Goal: Task Accomplishment & Management: Manage account settings

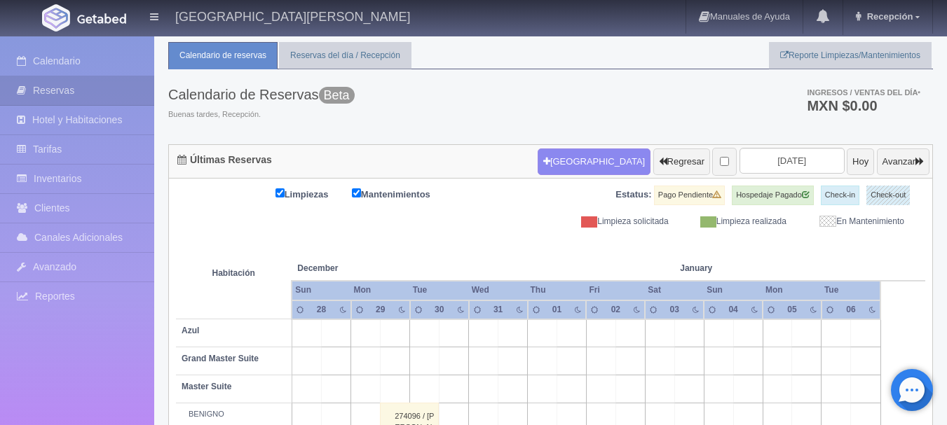
scroll to position [34, 0]
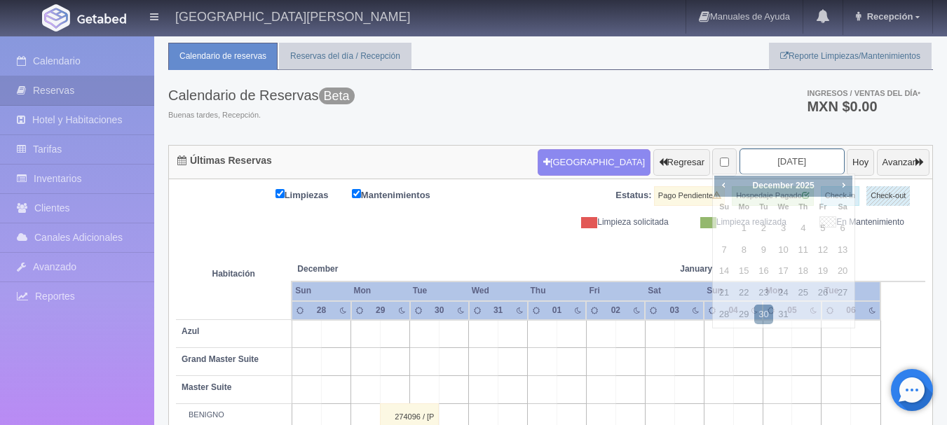
click at [800, 151] on input "[DATE]" at bounding box center [792, 162] width 105 height 26
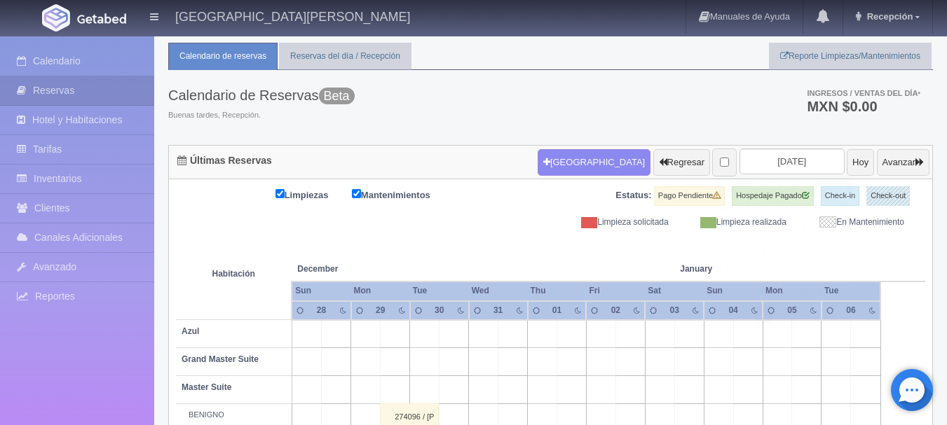
click at [609, 277] on th at bounding box center [630, 255] width 88 height 53
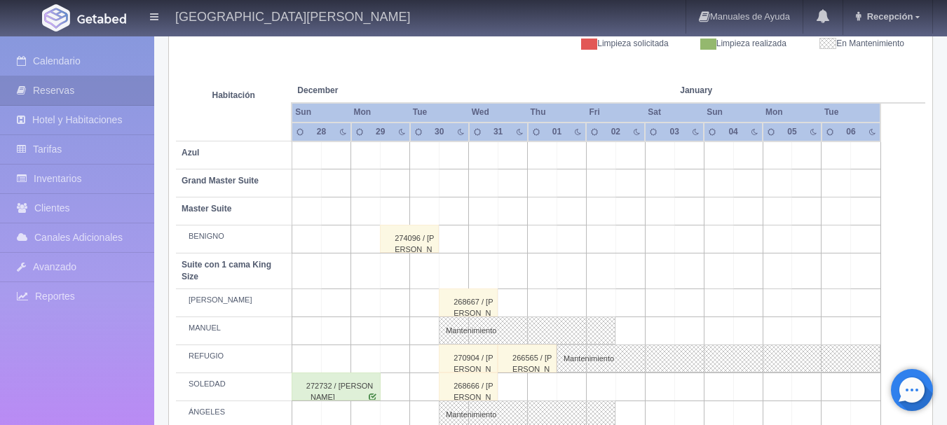
scroll to position [205, 0]
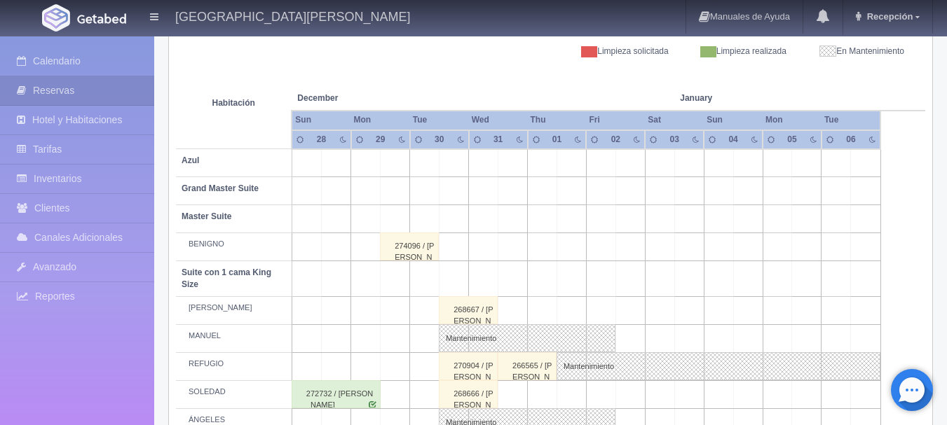
click at [737, 171] on td at bounding box center [747, 163] width 29 height 28
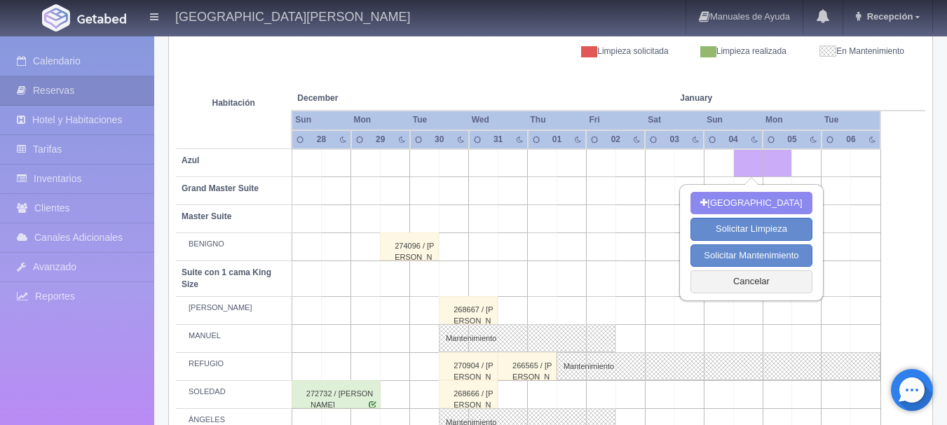
scroll to position [0, 0]
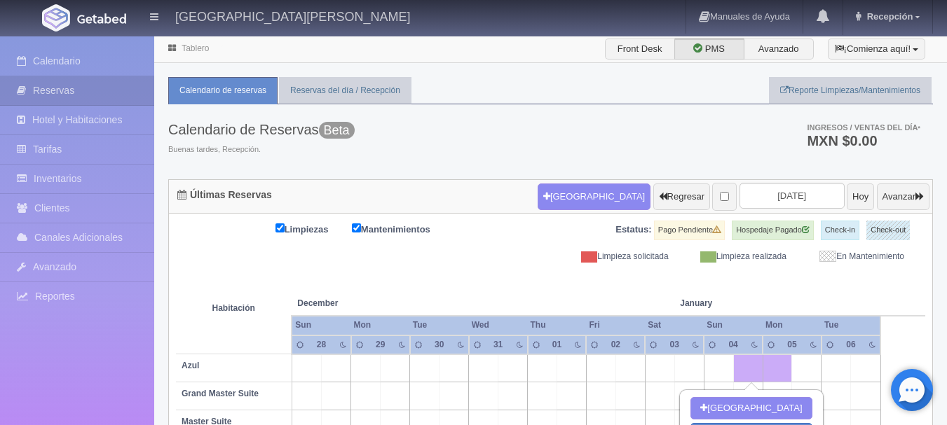
click at [742, 181] on div "Nueva Reserva Regresar 2025-12-30 Hoy Avanzar" at bounding box center [733, 197] width 399 height 36
click at [743, 161] on div "Calendario de Reservas Beta Buenas tardes, Recepción. Ingresos / Ventas del día…" at bounding box center [550, 141] width 765 height 75
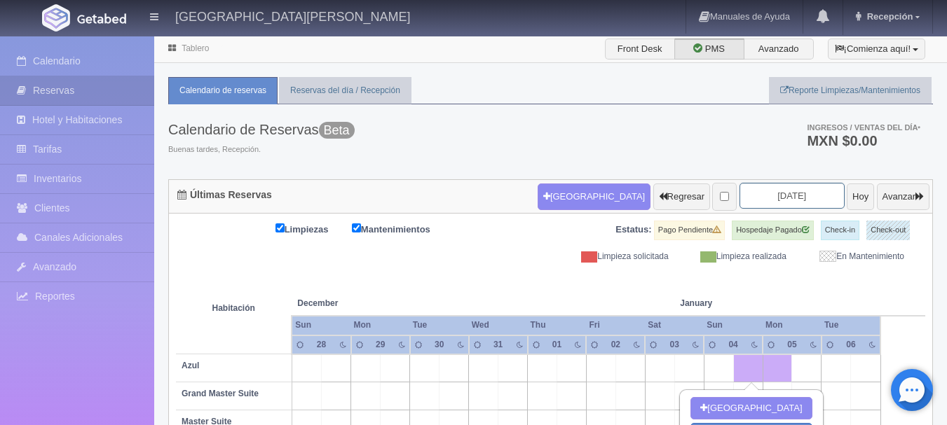
click at [774, 196] on input "2025-12-30" at bounding box center [792, 196] width 105 height 26
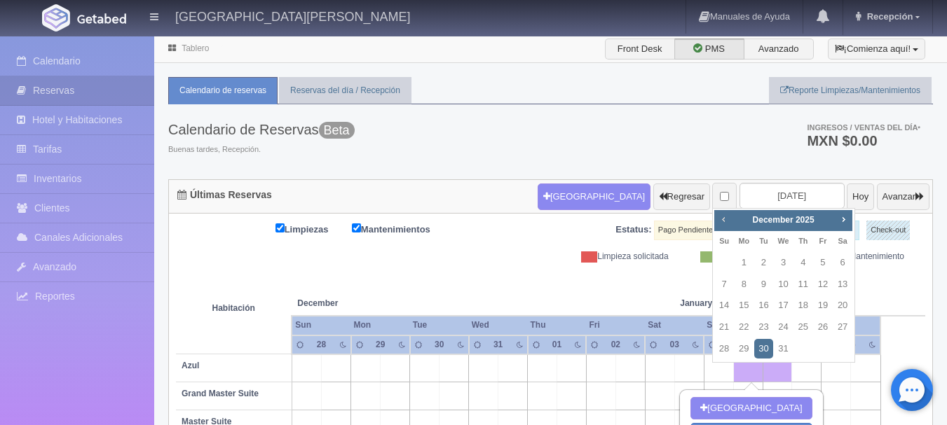
click at [728, 217] on span "Prev" at bounding box center [723, 219] width 11 height 11
click at [841, 255] on link "1" at bounding box center [842, 263] width 18 height 20
type input "2025-11-01"
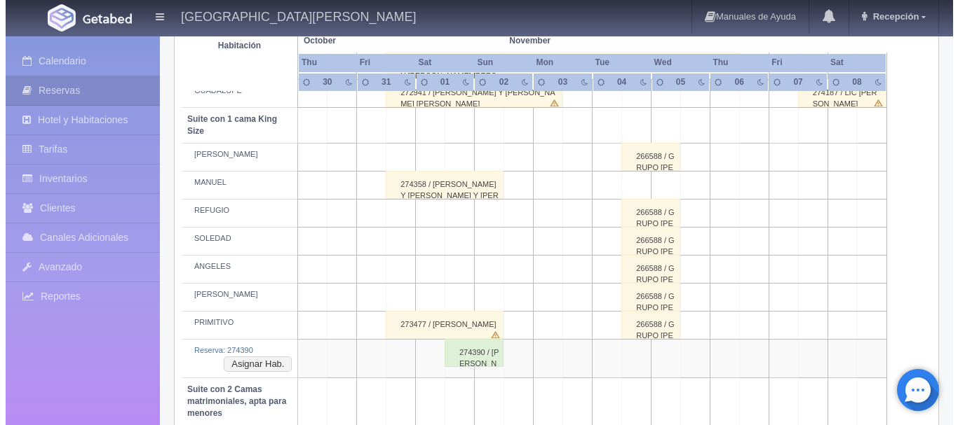
scroll to position [583, 0]
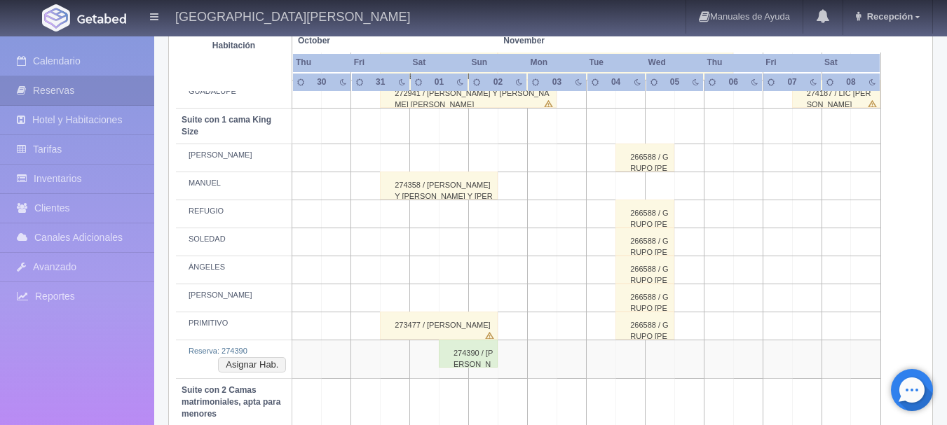
click at [468, 268] on td at bounding box center [454, 271] width 29 height 28
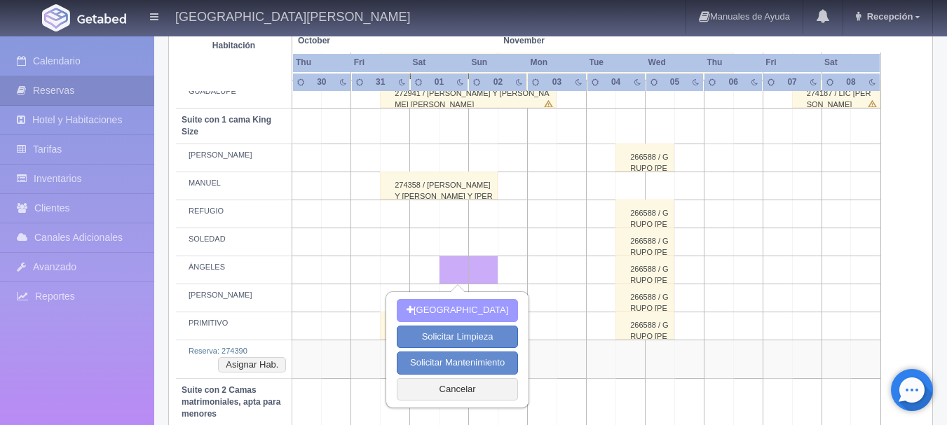
click at [442, 313] on button "[GEOGRAPHIC_DATA]" at bounding box center [457, 310] width 121 height 23
type input "01-11-2025"
type input "02-11-2025"
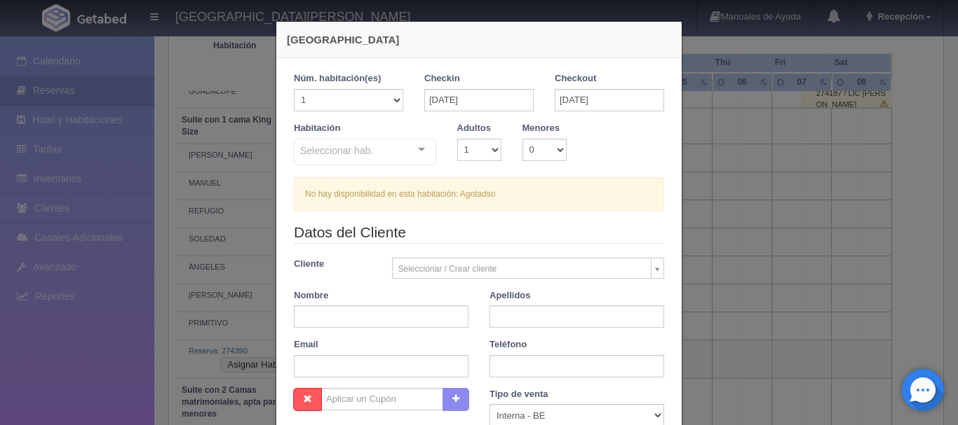
click at [418, 154] on div "Seleccionar hab. Suite con 2 camas matrimoniales-No apta para menores Suite con…" at bounding box center [365, 153] width 142 height 28
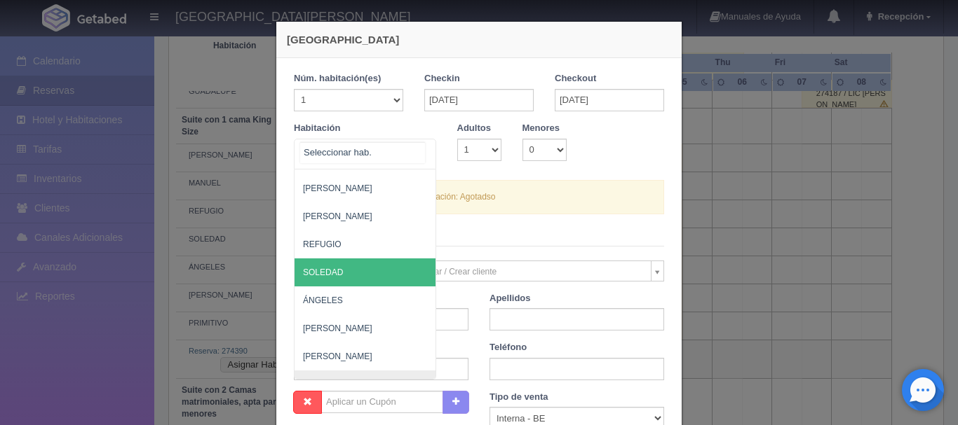
scroll to position [585, 0]
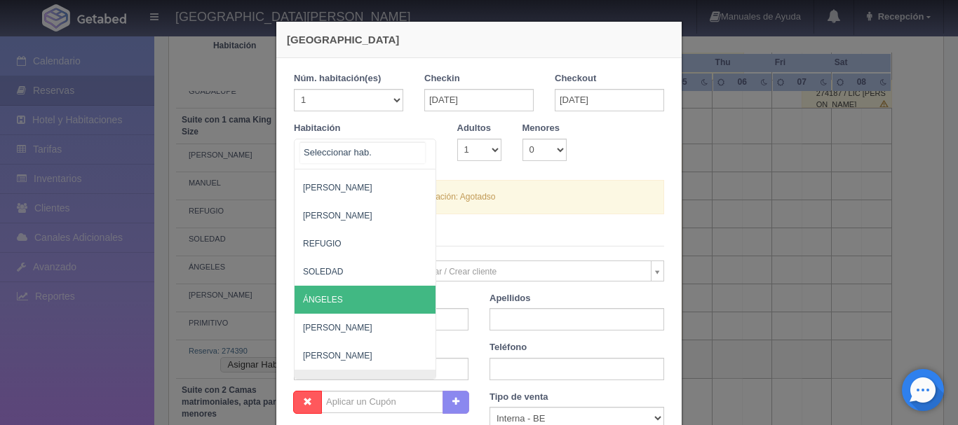
click at [328, 286] on span "ÁNGELES" at bounding box center [432, 300] width 277 height 28
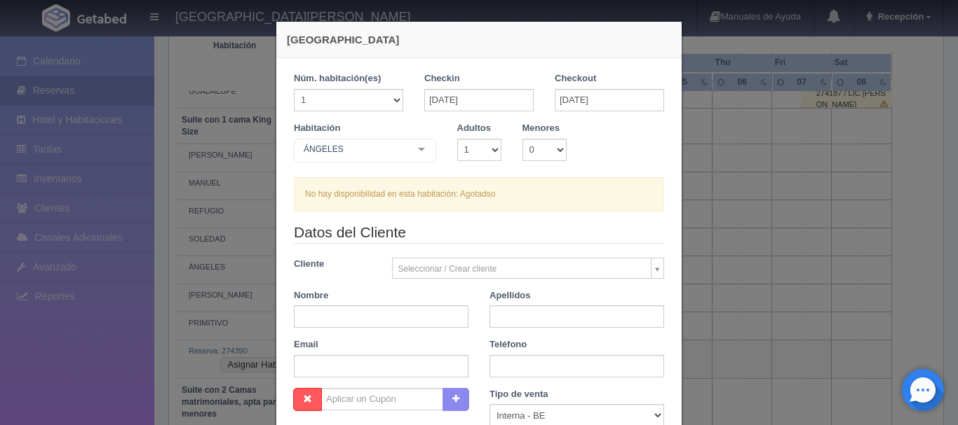
checkbox input "false"
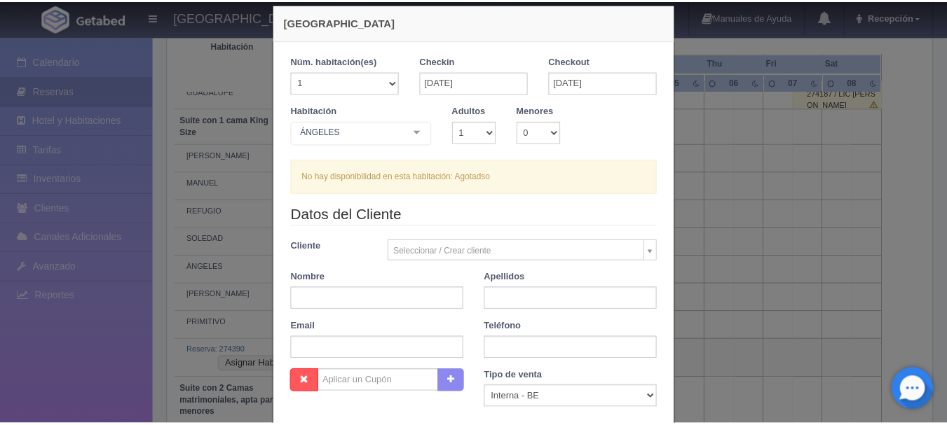
scroll to position [264, 0]
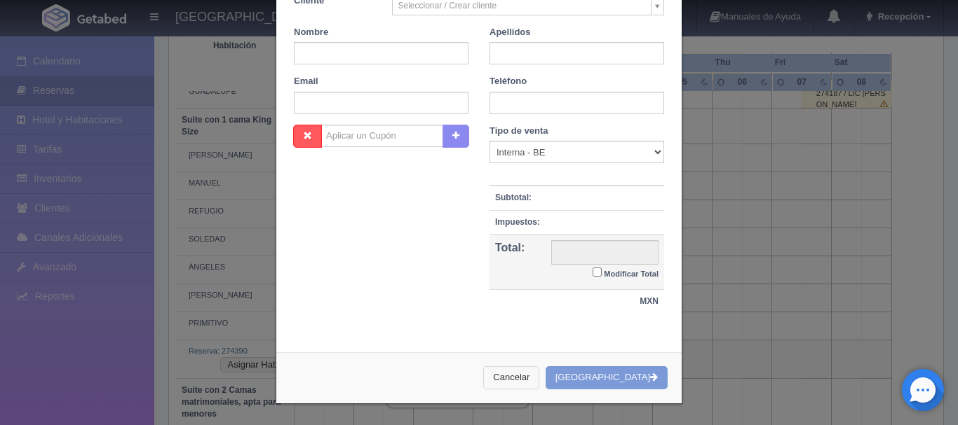
click at [539, 379] on button "Cancelar" at bounding box center [511, 378] width 56 height 23
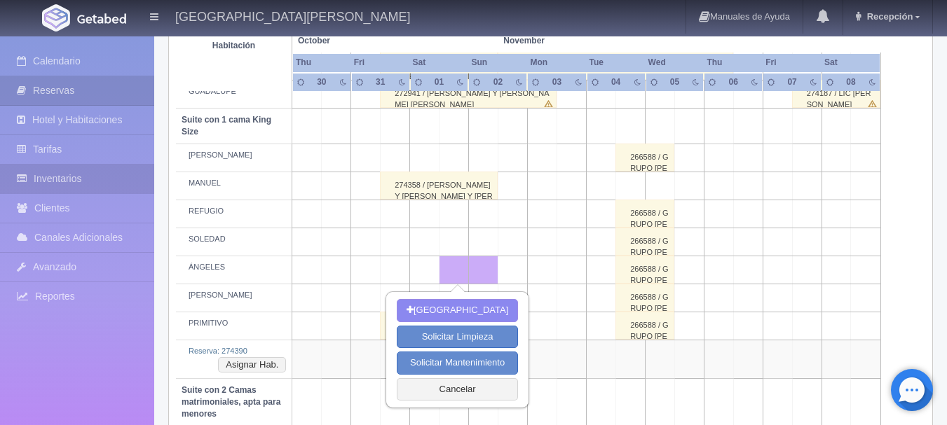
click at [93, 177] on link "Inventarios" at bounding box center [77, 179] width 154 height 29
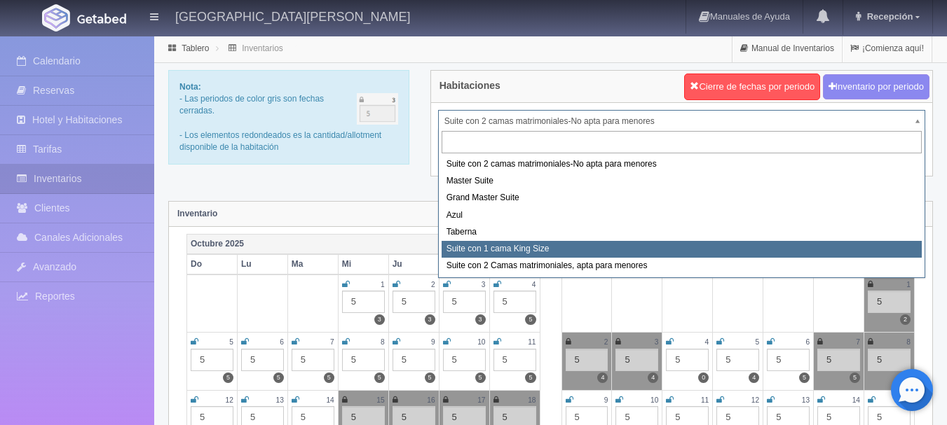
select select "1921"
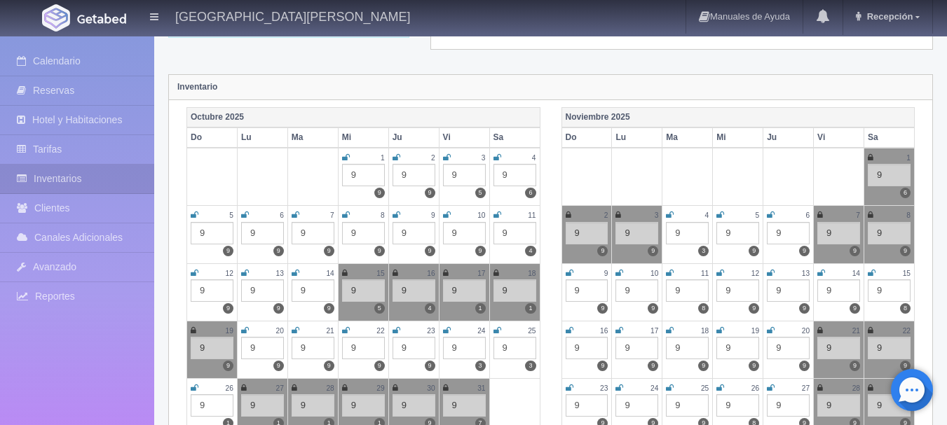
scroll to position [128, 0]
click at [566, 219] on icon at bounding box center [569, 214] width 6 height 8
click at [871, 156] on icon at bounding box center [871, 157] width 6 height 8
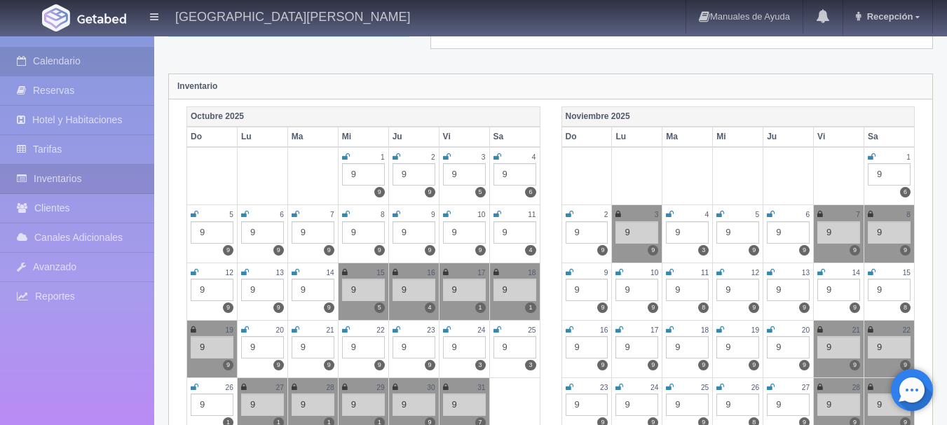
click at [53, 62] on link "Calendario" at bounding box center [77, 61] width 154 height 29
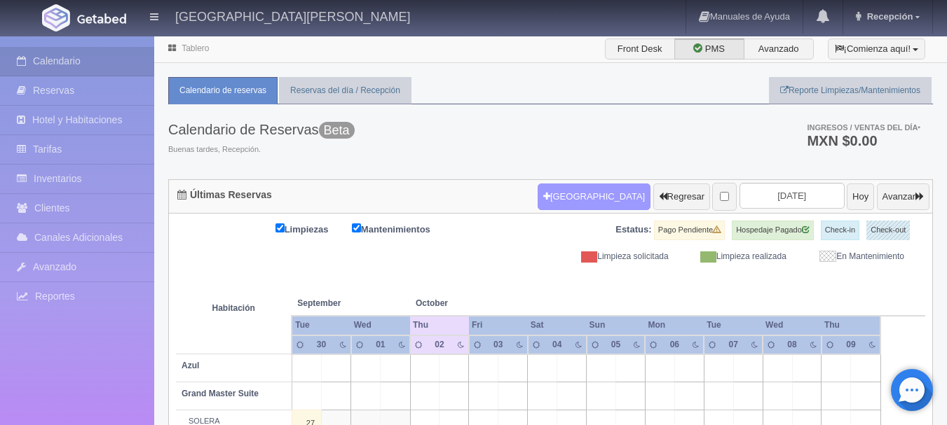
click at [553, 193] on button "[GEOGRAPHIC_DATA]" at bounding box center [594, 197] width 113 height 27
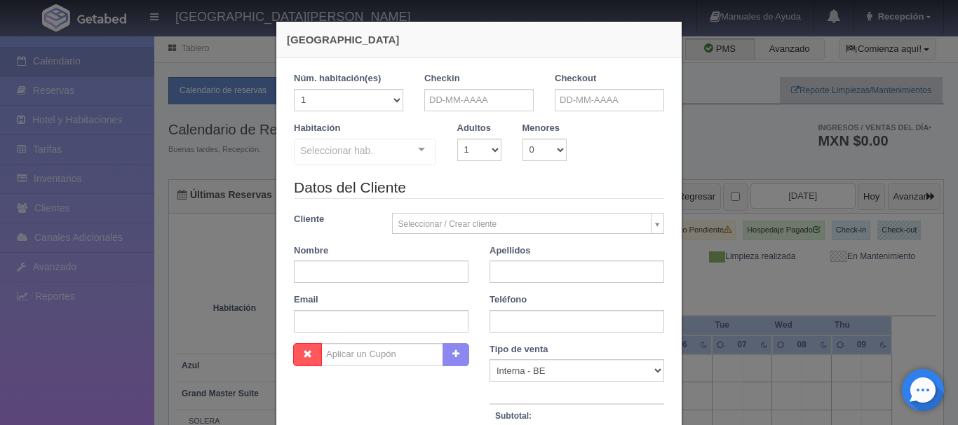
checkbox input "false"
click at [425, 95] on input "text" at bounding box center [478, 100] width 109 height 22
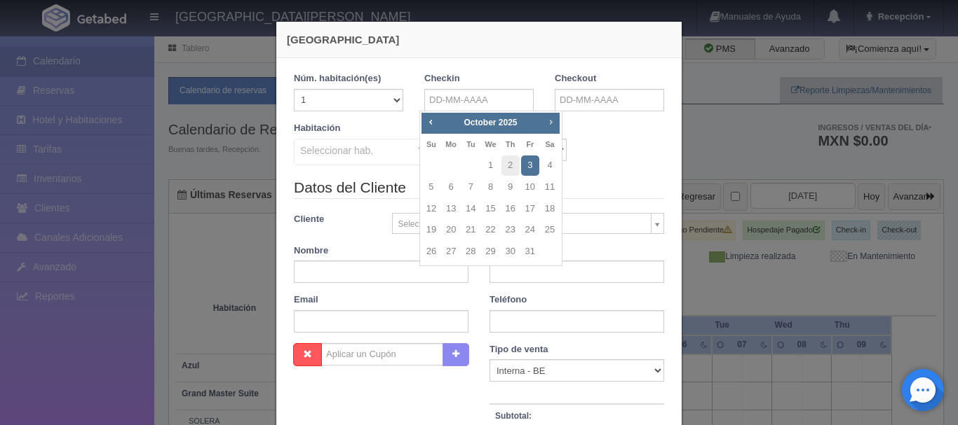
click at [547, 123] on span "Next" at bounding box center [550, 121] width 11 height 11
click at [544, 172] on link "1" at bounding box center [549, 166] width 18 height 20
type input "01-11-2025"
checkbox input "false"
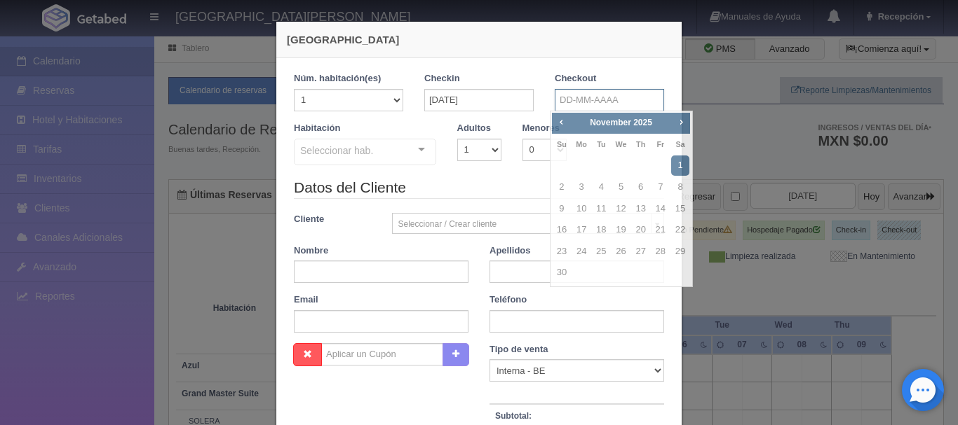
click at [556, 107] on input "text" at bounding box center [608, 100] width 109 height 22
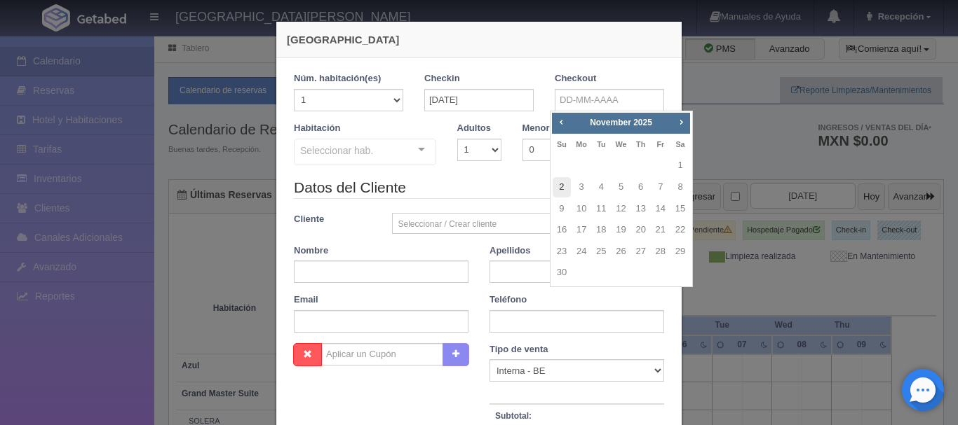
click at [556, 186] on link "2" at bounding box center [561, 187] width 18 height 20
type input "02-11-2025"
checkbox input "false"
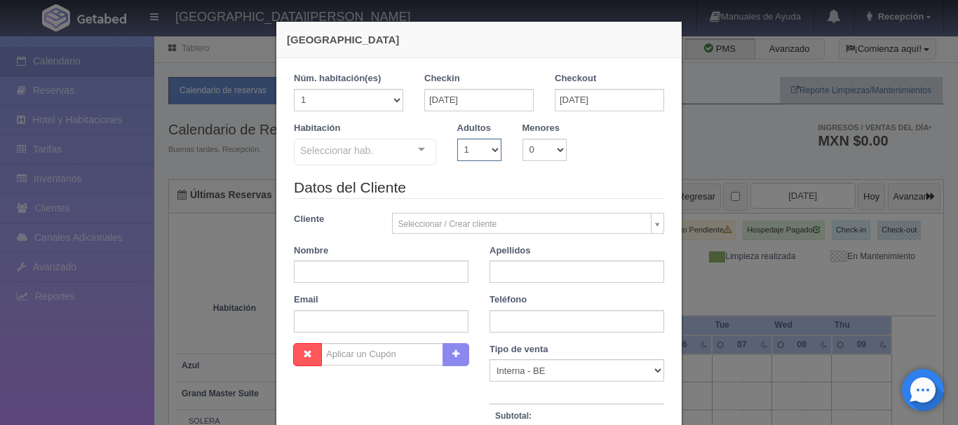
click at [491, 148] on select "1 2 3 4 5 6 7 8 9 10" at bounding box center [479, 150] width 44 height 22
select select "2"
click at [457, 139] on select "1 2 3 4 5 6 7 8 9 10" at bounding box center [479, 150] width 44 height 22
checkbox input "false"
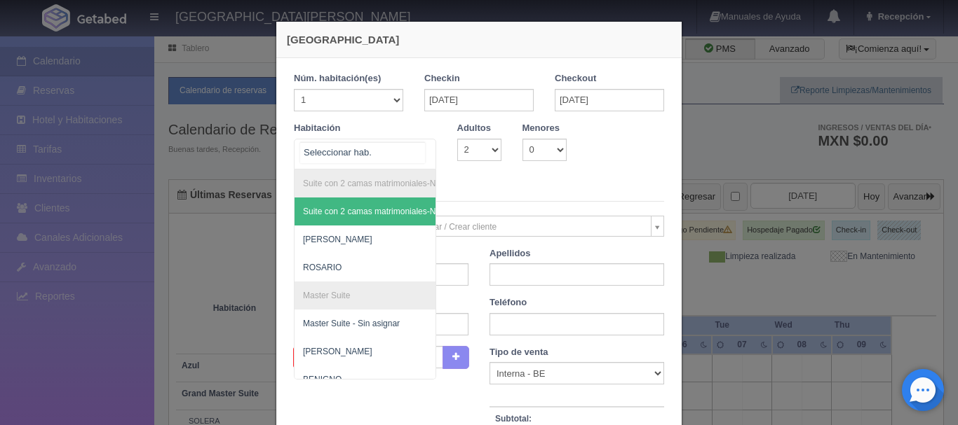
click at [415, 158] on div "Suite con 2 camas matrimoniales-No apta para menores Suite con 2 camas matrimon…" at bounding box center [365, 154] width 142 height 31
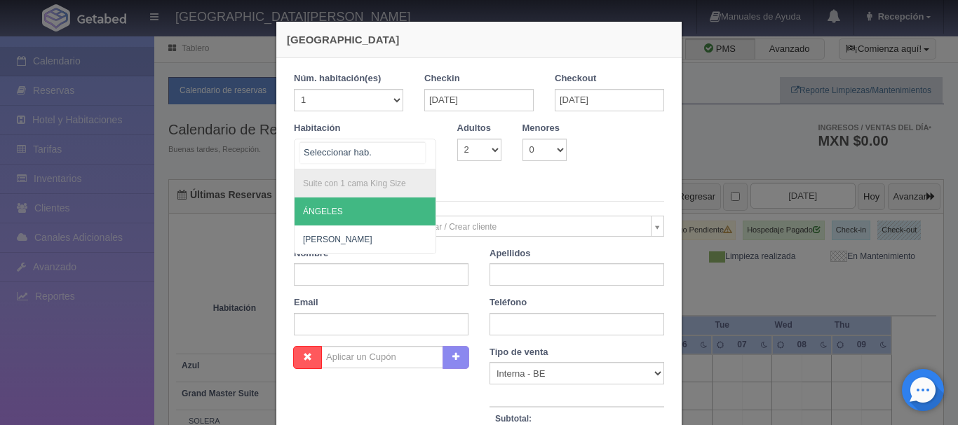
type input "Á"
click at [353, 211] on span "ÁNGELES" at bounding box center [364, 212] width 141 height 28
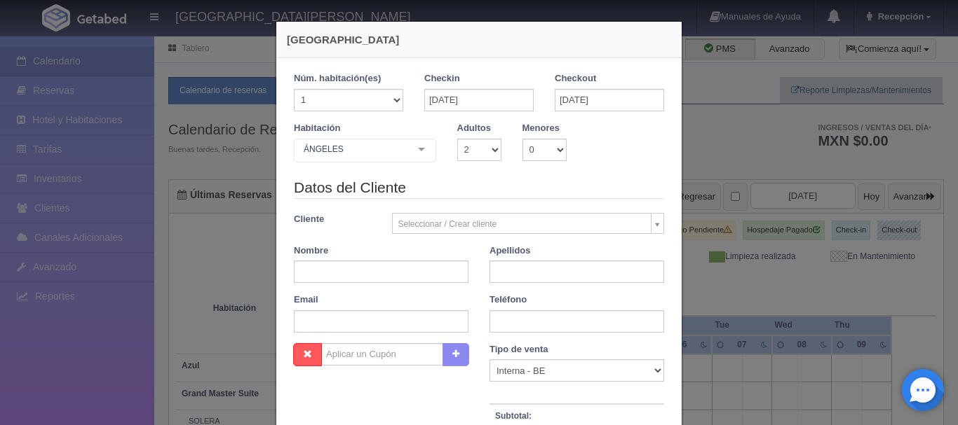
checkbox input "false"
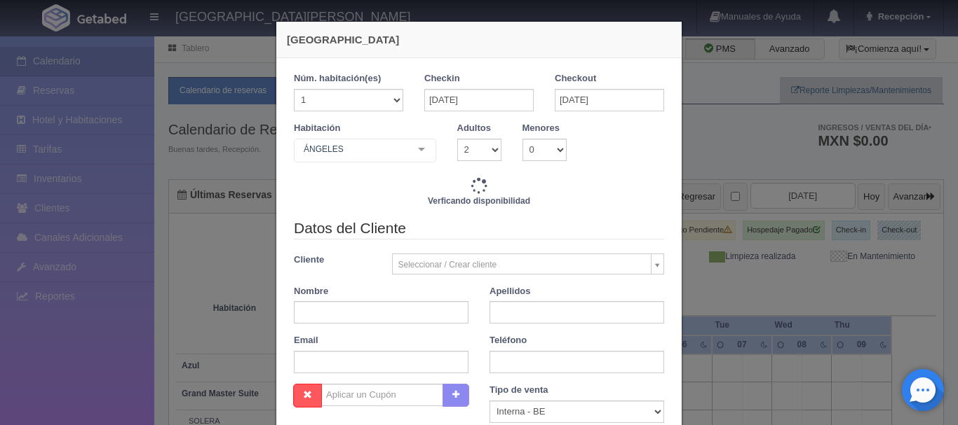
type input "4760.00"
checkbox input "false"
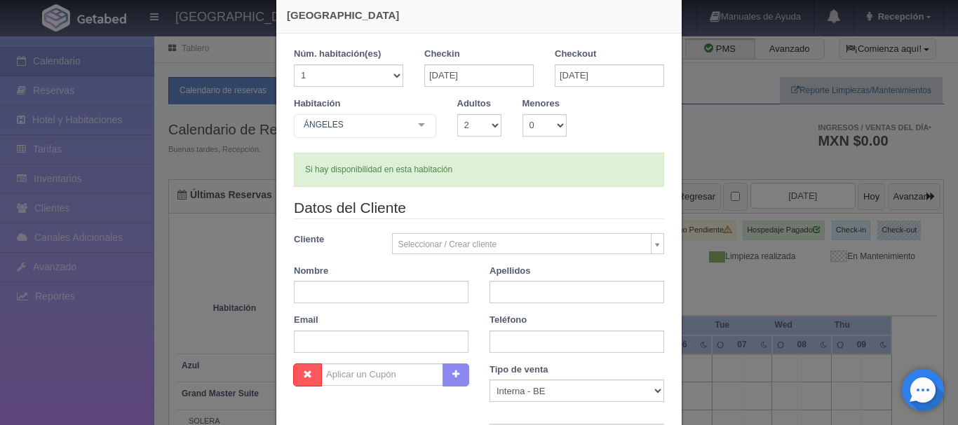
scroll to position [25, 0]
click at [376, 294] on input "text" at bounding box center [381, 291] width 175 height 22
type input "MARCOS"
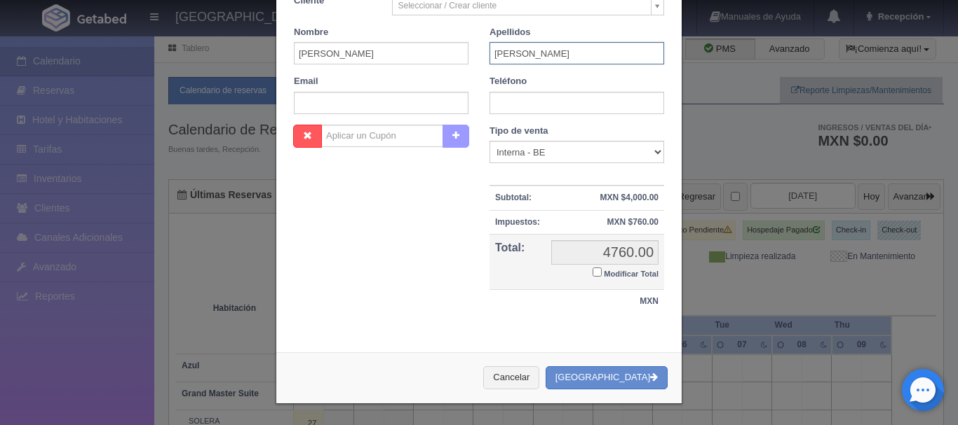
scroll to position [262, 0]
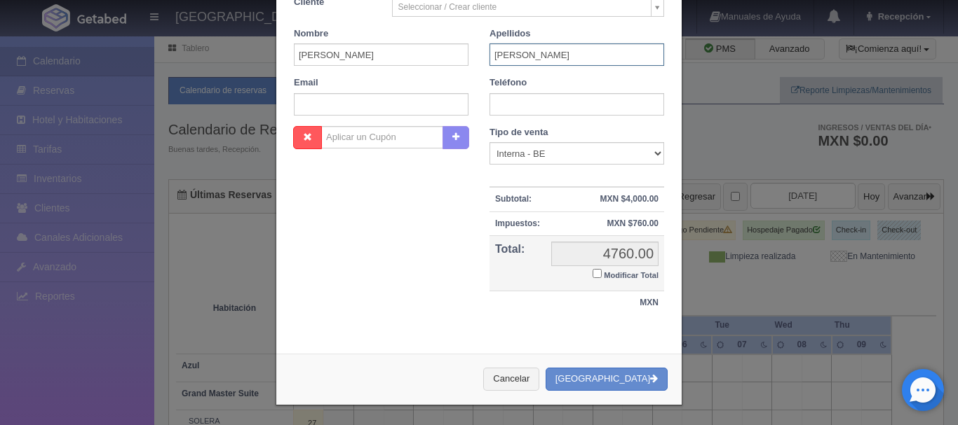
type input "ROSALES"
click at [542, 395] on div "Cancelar Crear Reserva" at bounding box center [478, 379] width 405 height 51
click at [618, 385] on button "[GEOGRAPHIC_DATA]" at bounding box center [606, 379] width 122 height 23
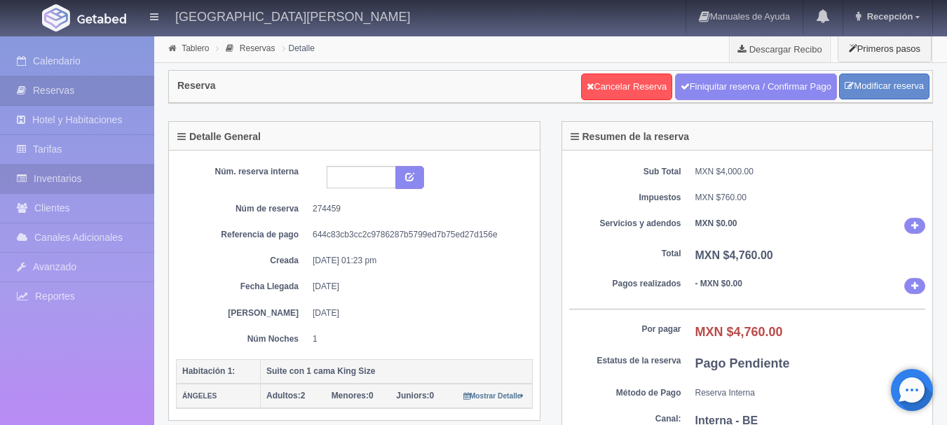
click at [112, 182] on link "Inventarios" at bounding box center [77, 179] width 154 height 29
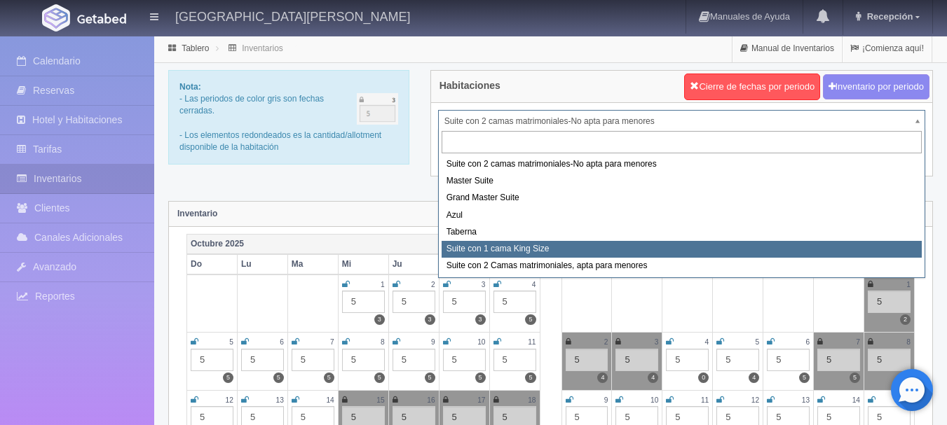
select select "1921"
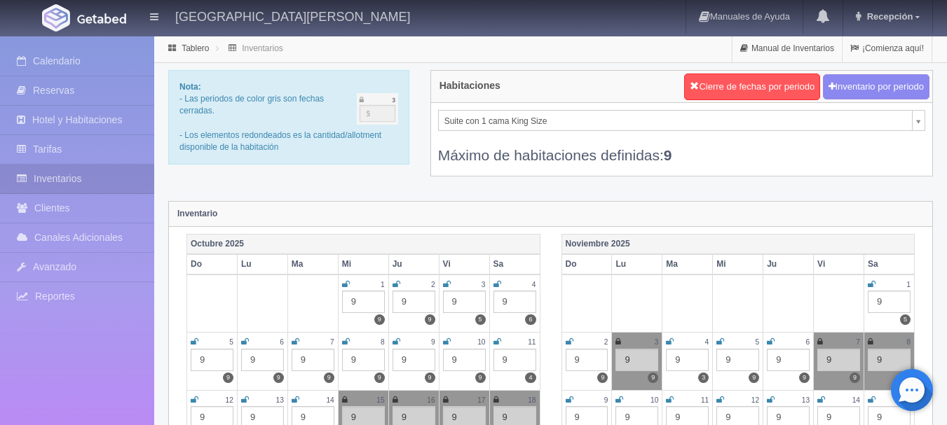
click at [871, 285] on icon at bounding box center [872, 284] width 8 height 8
click at [571, 342] on icon at bounding box center [570, 342] width 8 height 8
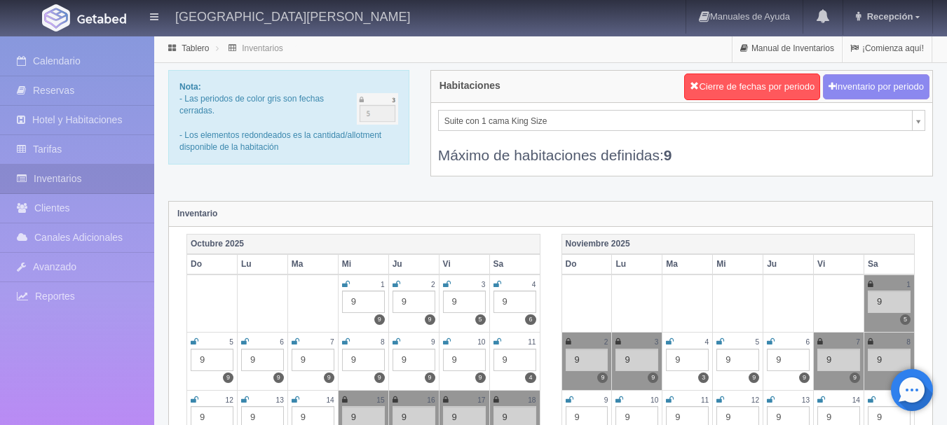
click at [170, 50] on icon at bounding box center [172, 48] width 15 height 8
click at [143, 58] on link "Calendario" at bounding box center [77, 61] width 154 height 29
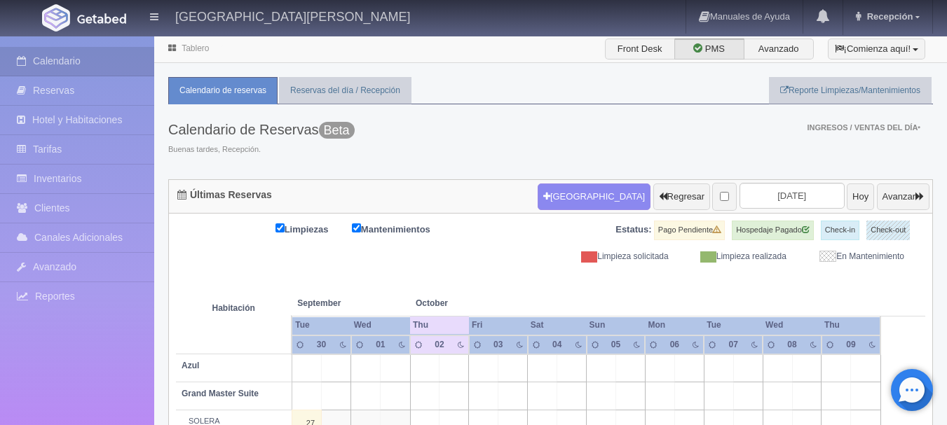
click at [767, 193] on input "[DATE]" at bounding box center [792, 196] width 105 height 26
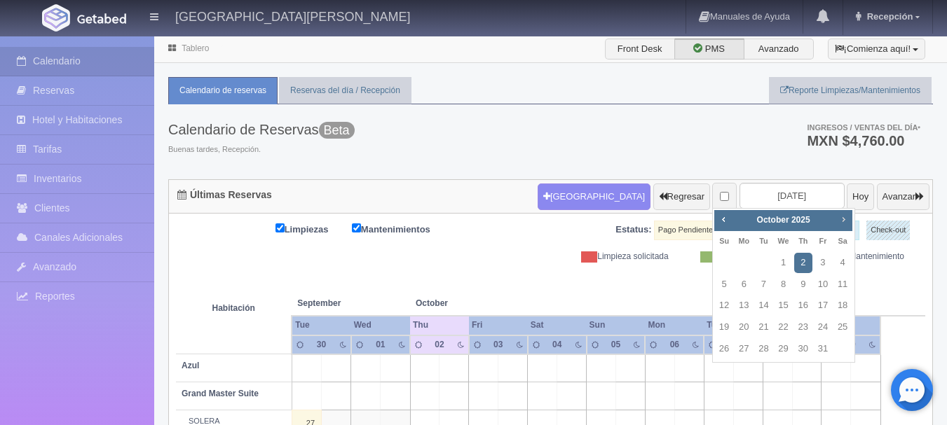
click at [840, 221] on span "Next" at bounding box center [843, 219] width 11 height 11
click at [838, 271] on link "1" at bounding box center [842, 263] width 18 height 20
type input "[DATE]"
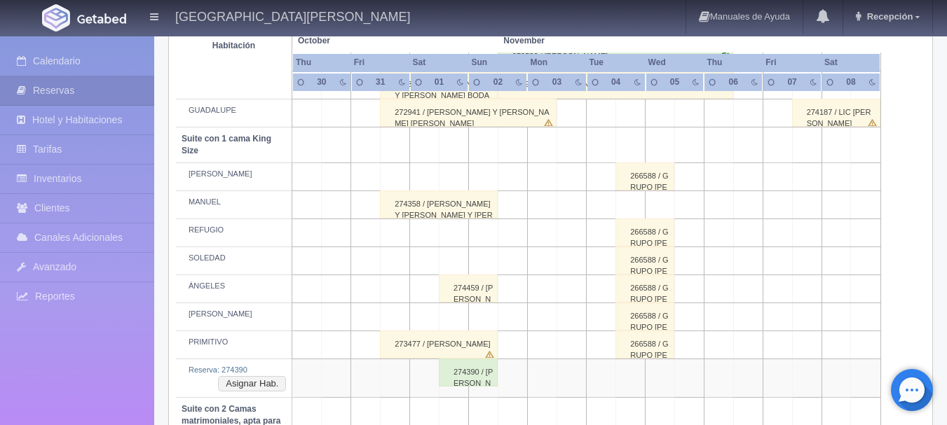
scroll to position [564, 0]
drag, startPoint x: 313, startPoint y: 267, endPoint x: 315, endPoint y: -27, distance: 294.4
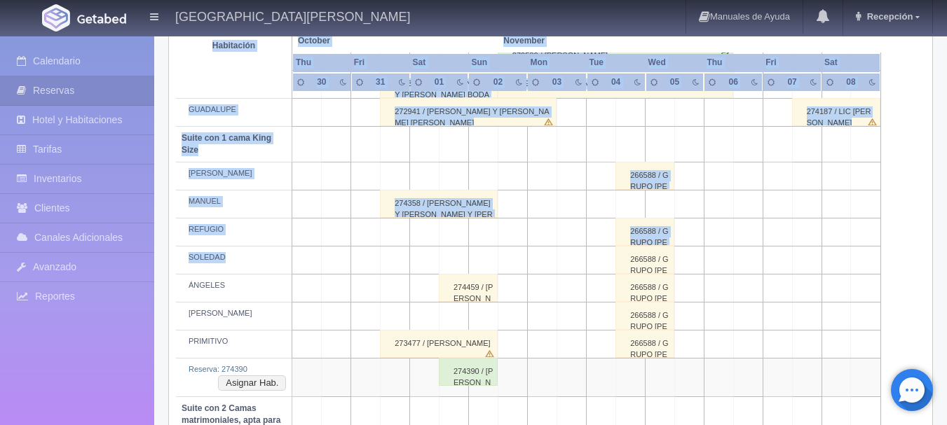
click at [380, 203] on div "274358 / GABRIELA Y ISAIAH BODA ULISES Y ERIKA" at bounding box center [439, 204] width 118 height 28
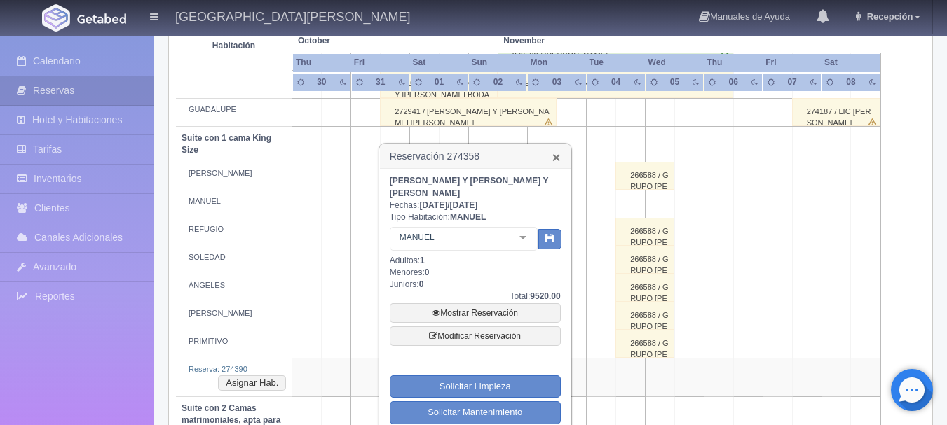
click at [560, 153] on link "×" at bounding box center [556, 157] width 8 height 15
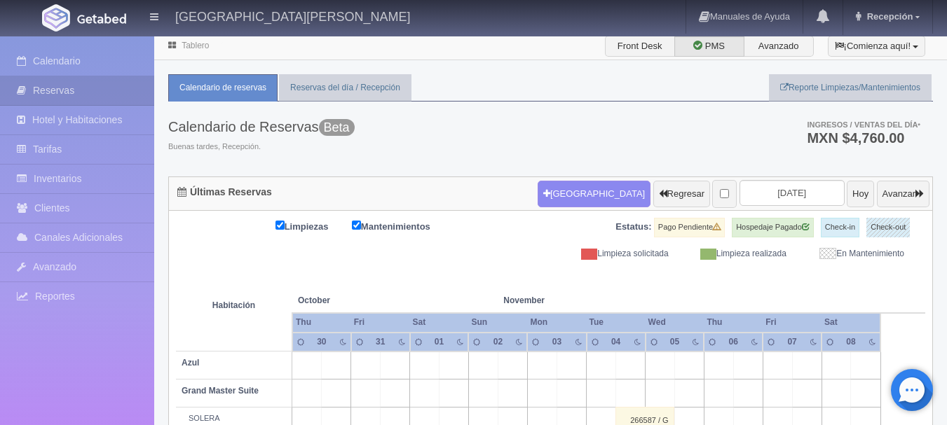
scroll to position [0, 0]
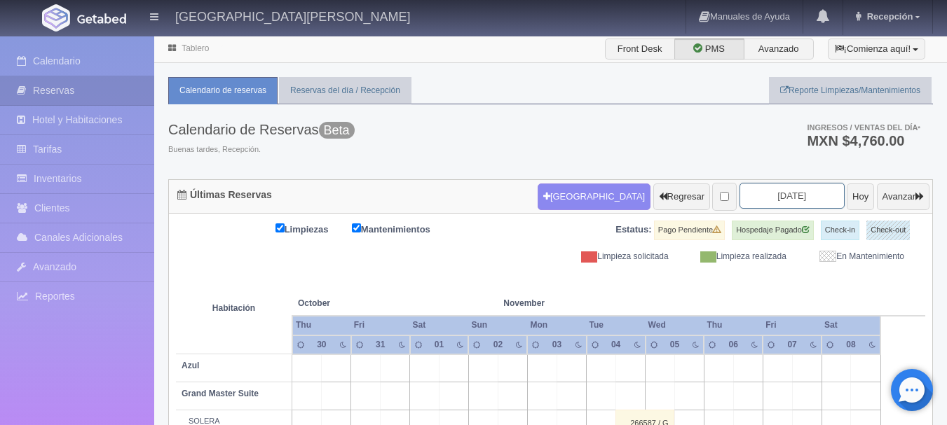
click at [768, 196] on input "2025-11-01" at bounding box center [792, 196] width 105 height 26
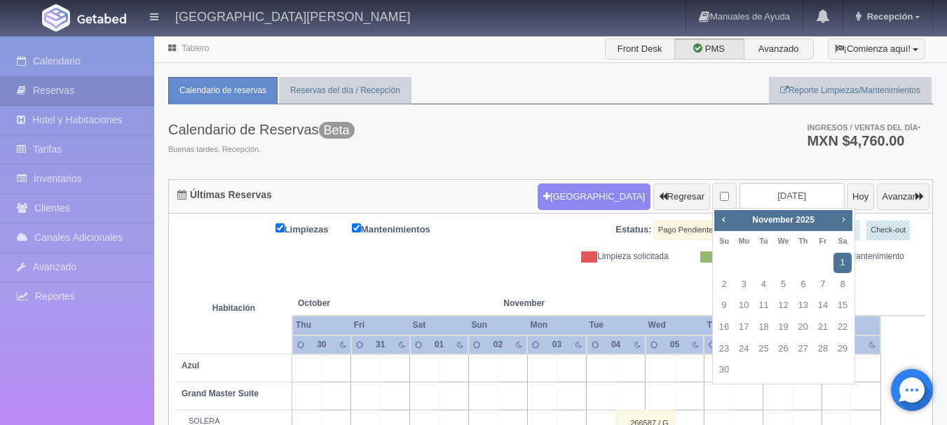
click at [843, 217] on span "Next" at bounding box center [843, 219] width 11 height 11
click at [770, 349] on link "30" at bounding box center [763, 349] width 18 height 20
type input "[DATE]"
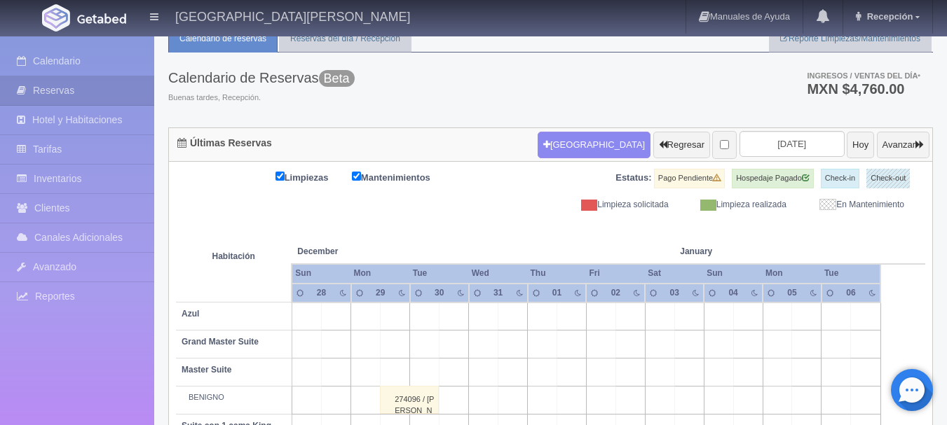
scroll to position [51, 0]
click at [772, 147] on input "[DATE]" at bounding box center [792, 145] width 105 height 26
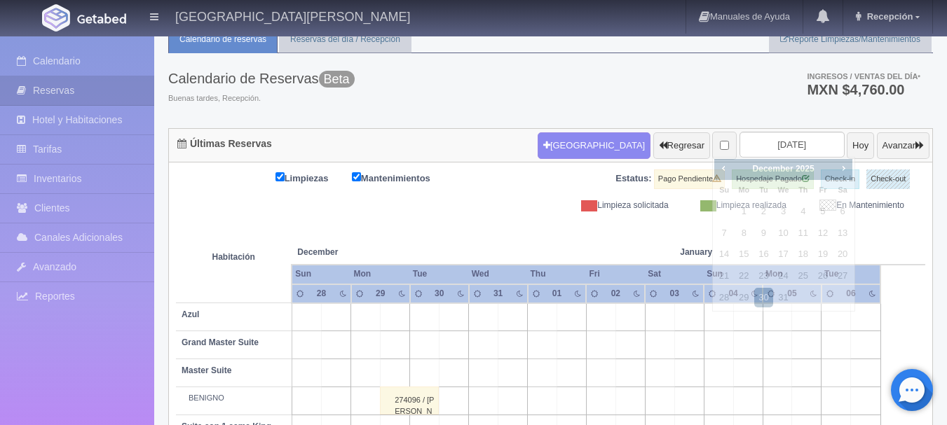
click at [674, 260] on th "January [PERSON_NAME]" at bounding box center [733, 238] width 118 height 53
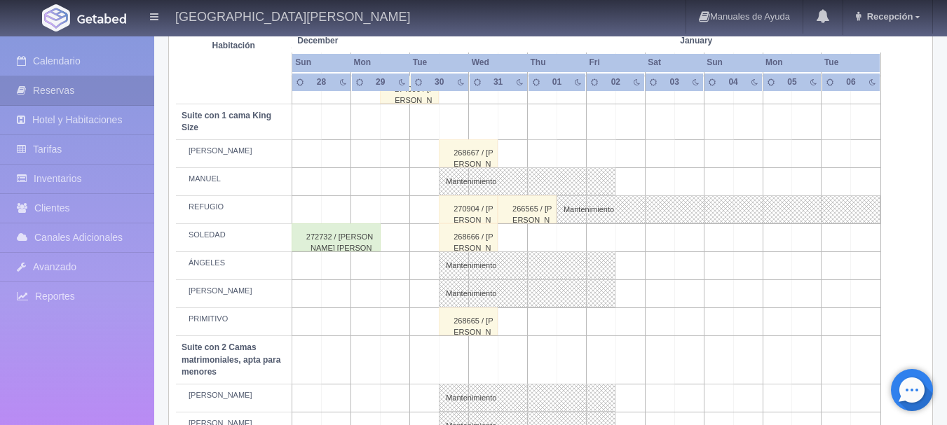
scroll to position [368, 0]
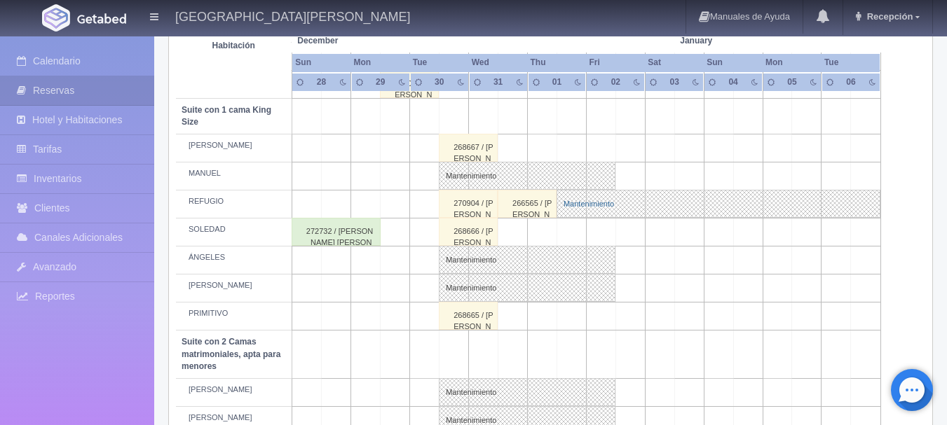
drag, startPoint x: 704, startPoint y: 210, endPoint x: 721, endPoint y: 39, distance: 172.5
drag, startPoint x: 721, startPoint y: 39, endPoint x: 747, endPoint y: 219, distance: 182.7
click at [747, 219] on td at bounding box center [747, 233] width 29 height 28
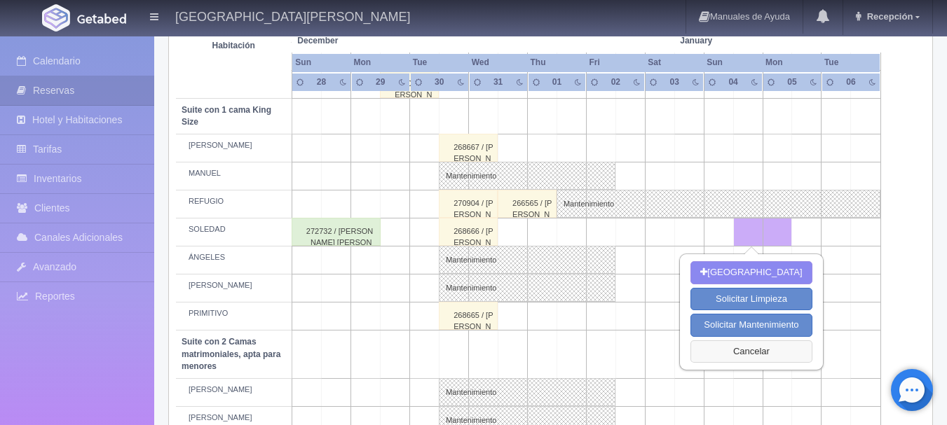
click at [753, 353] on button "Cancelar" at bounding box center [750, 352] width 121 height 23
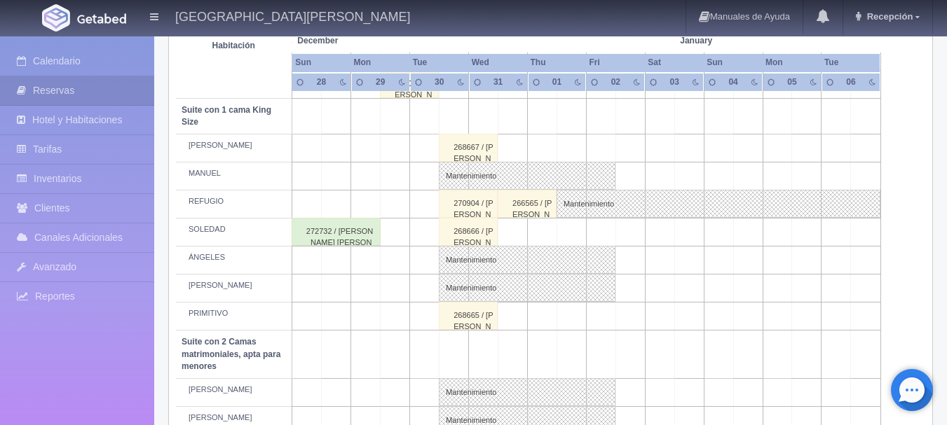
scroll to position [393, 0]
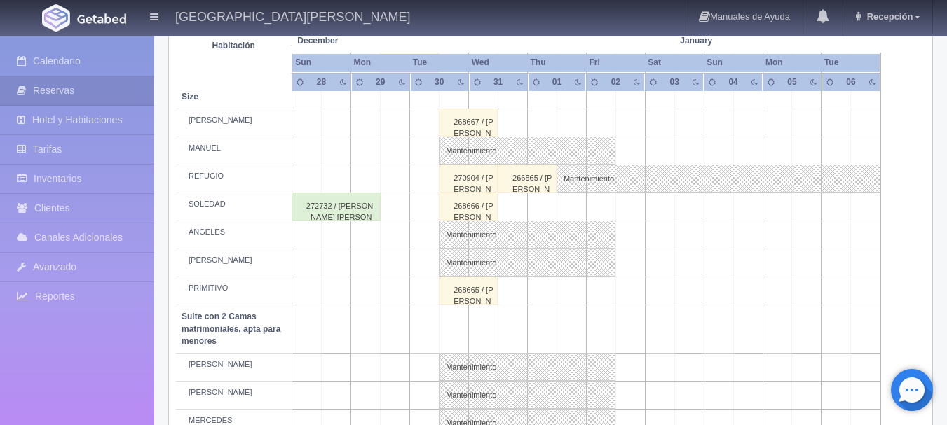
click at [477, 116] on div "268667 / [PERSON_NAME]" at bounding box center [468, 123] width 59 height 28
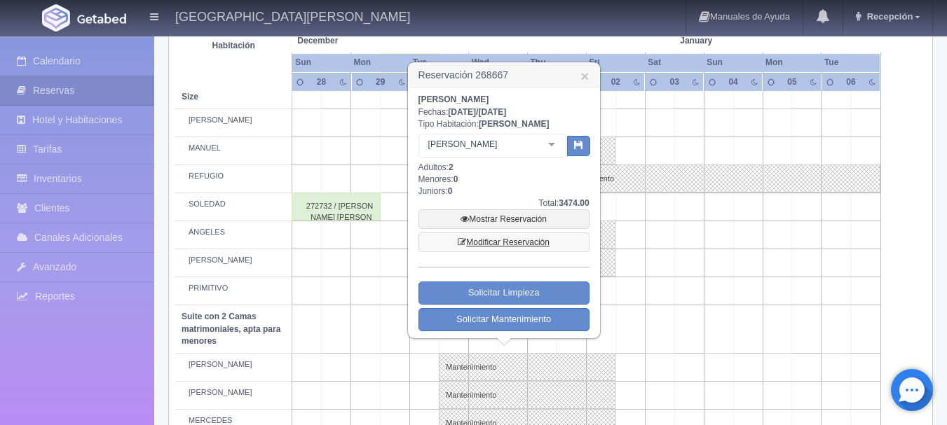
click at [489, 243] on link "Modificar Reservación" at bounding box center [503, 243] width 171 height 20
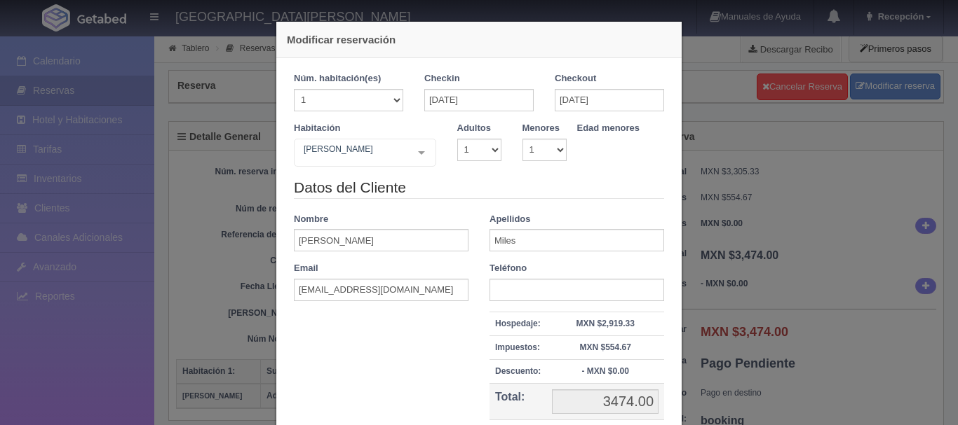
select select "1"
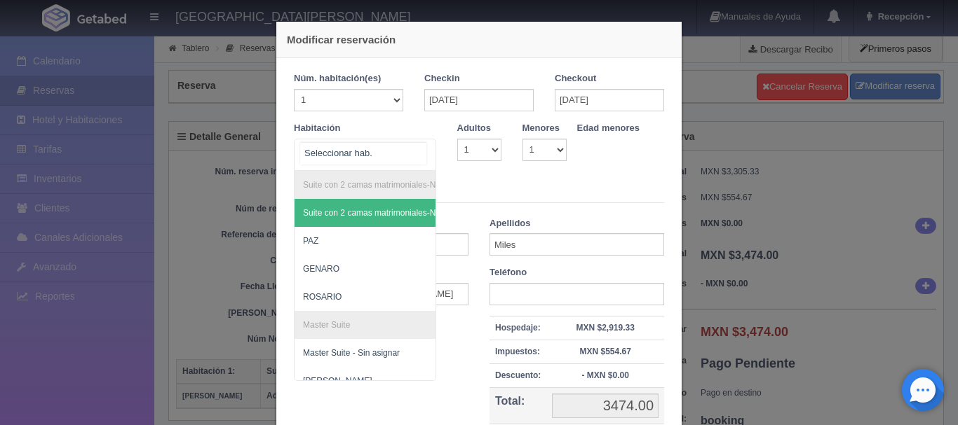
click at [414, 160] on div "Suite con 2 camas matrimoniales-No apta para menores Suite con 2 camas matrimon…" at bounding box center [365, 155] width 142 height 32
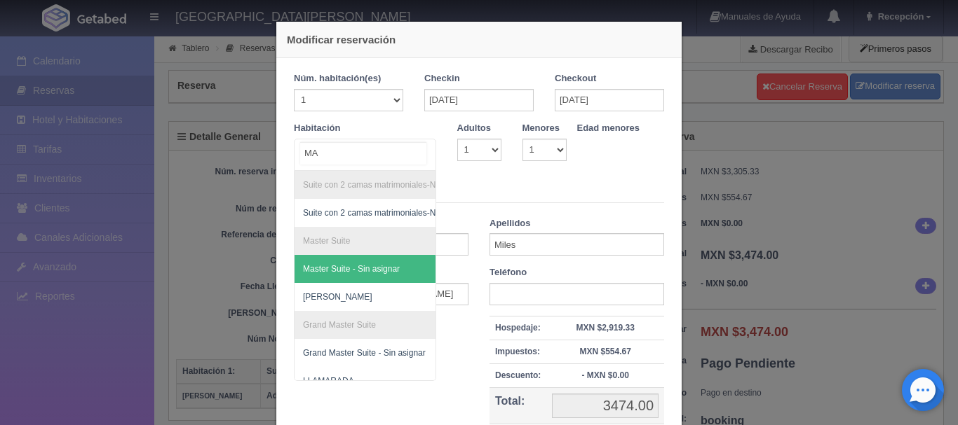
scroll to position [1, 0]
type input "M"
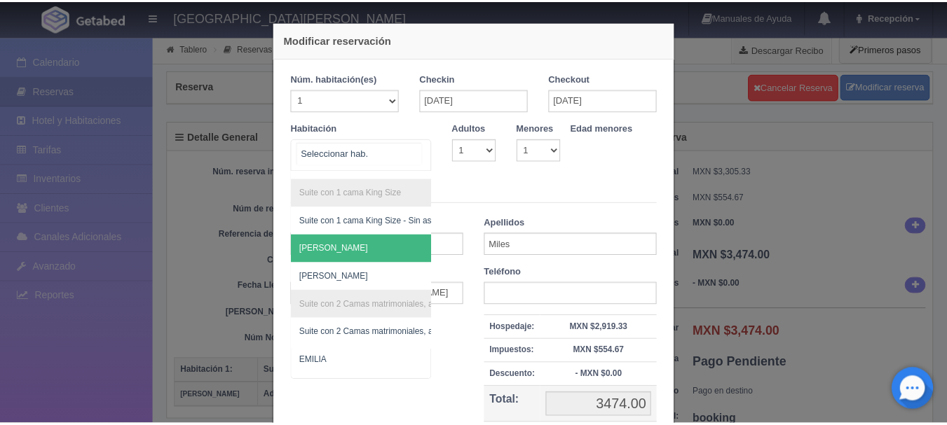
scroll to position [754, 0]
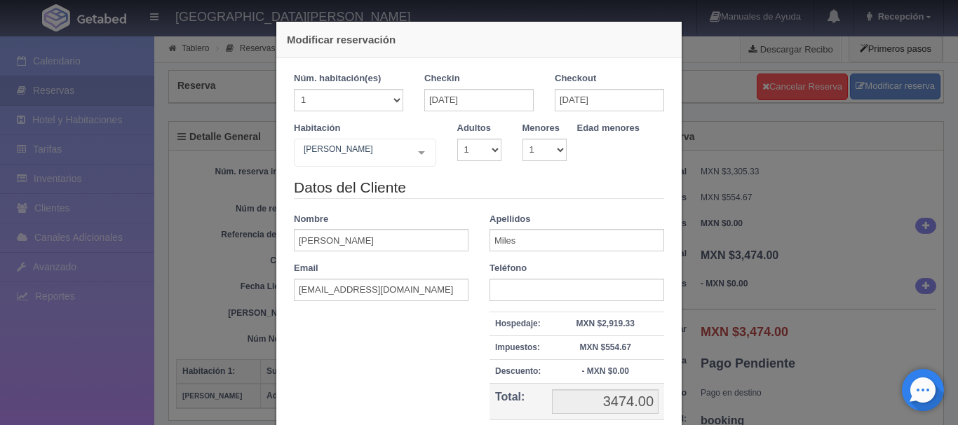
click at [624, 169] on div "Habitación [PERSON_NAME] Suite con 2 camas matrimoniales-No apta para menores S…" at bounding box center [478, 149] width 391 height 55
click at [729, 175] on div "Modificar reservación Núm. habitación(es) 1 2 3 4 5 6 7 8 9 10 11 12 13 14 15 1…" at bounding box center [479, 212] width 958 height 425
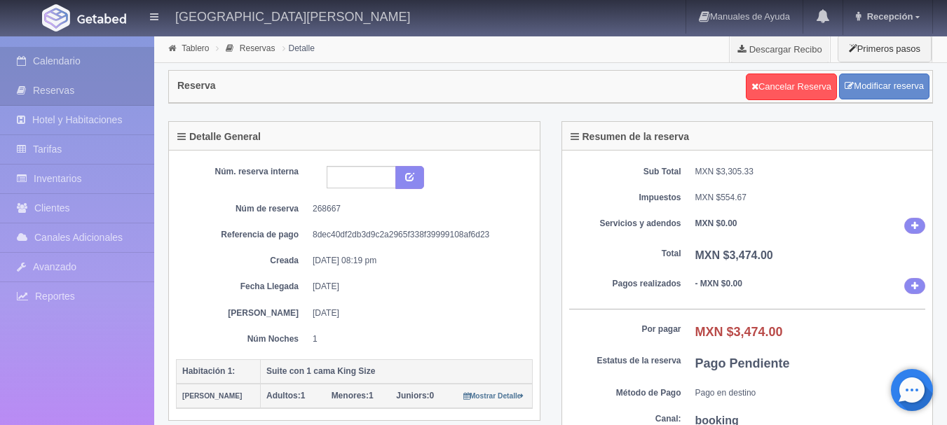
click at [92, 60] on link "Calendario" at bounding box center [77, 61] width 154 height 29
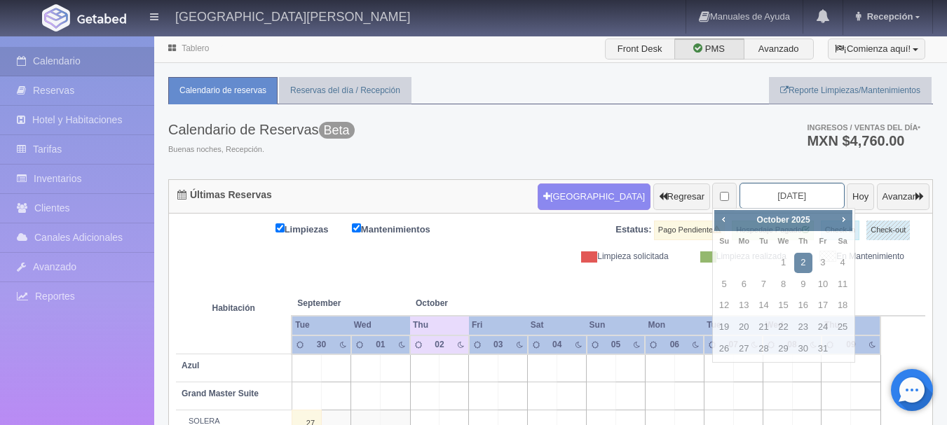
click at [776, 197] on input "[DATE]" at bounding box center [792, 196] width 105 height 26
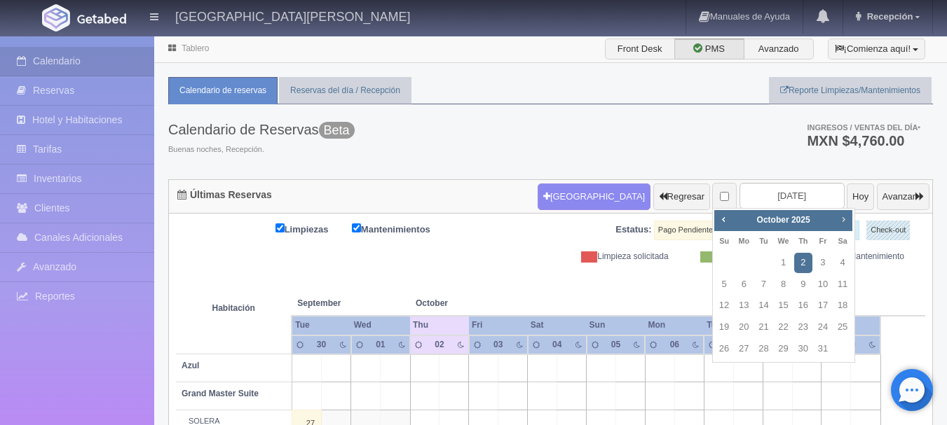
click at [850, 218] on link "Next" at bounding box center [843, 219] width 15 height 15
click at [730, 219] on link "Prev" at bounding box center [723, 219] width 15 height 15
click at [756, 346] on link "30" at bounding box center [763, 349] width 18 height 20
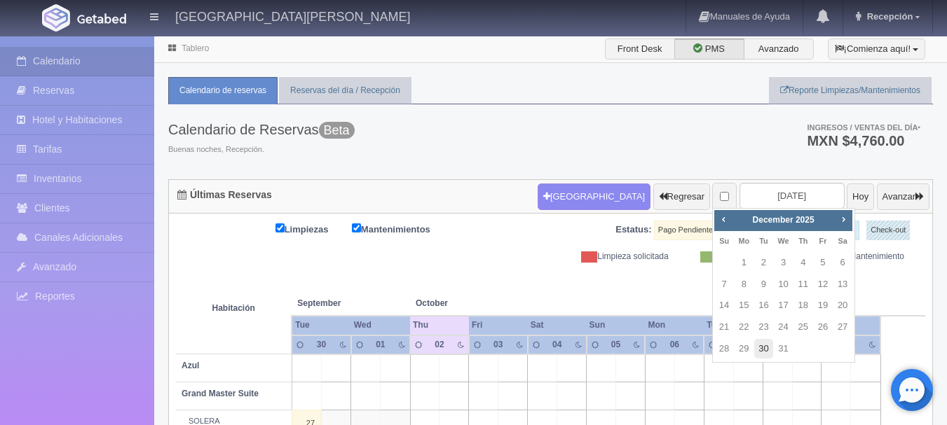
type input "[DATE]"
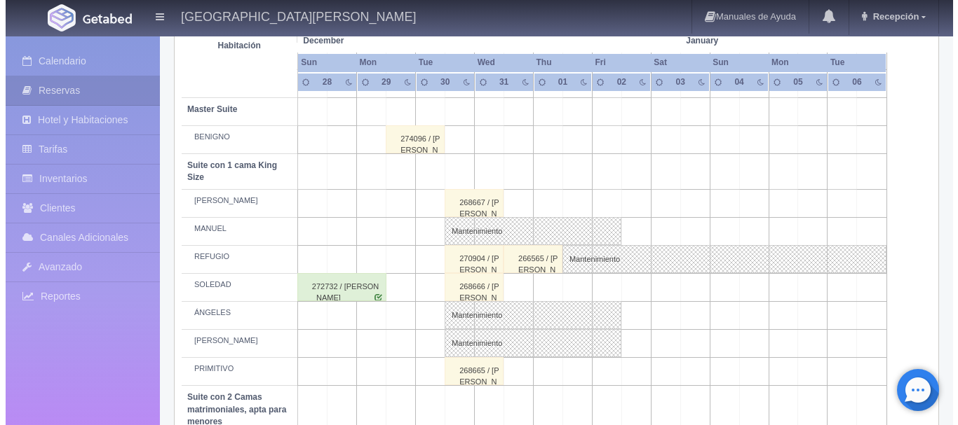
scroll to position [313, 0]
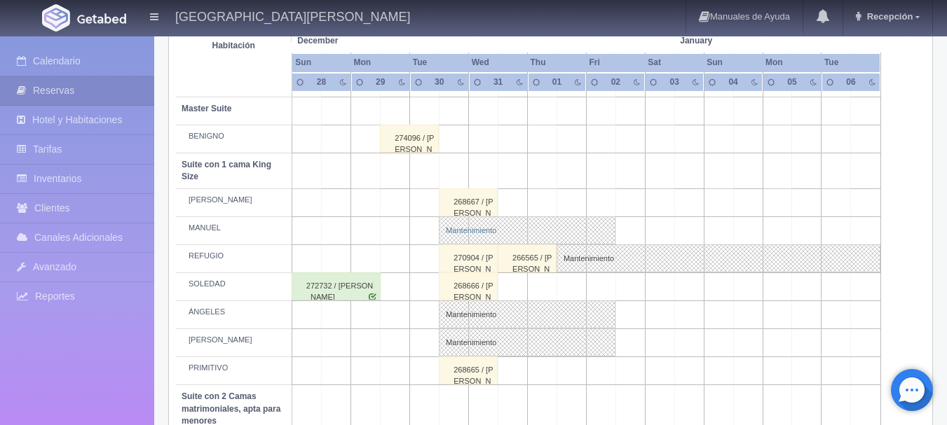
click at [498, 224] on link "Mantenimiento" at bounding box center [527, 231] width 177 height 28
select select "Mantenimiento"
select select "1921_MANUEL"
type input "30-12-2025"
type input "02-01-2026"
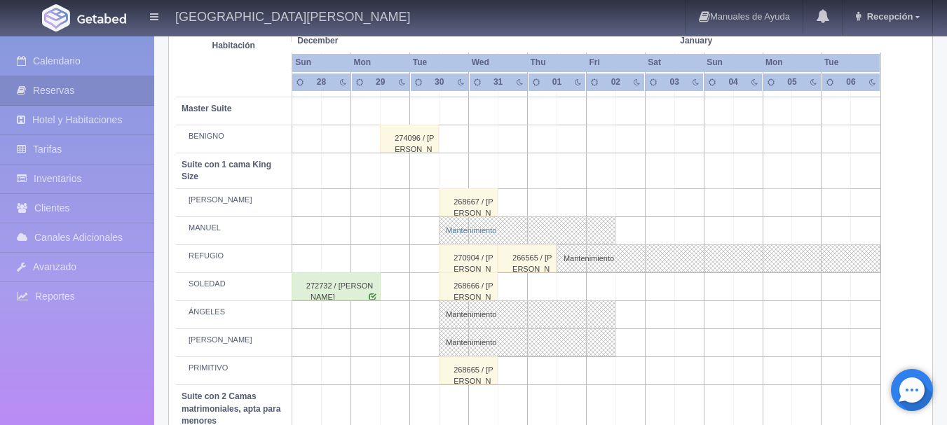
type textarea "BLOQUEO ERICA GONZALEZ"
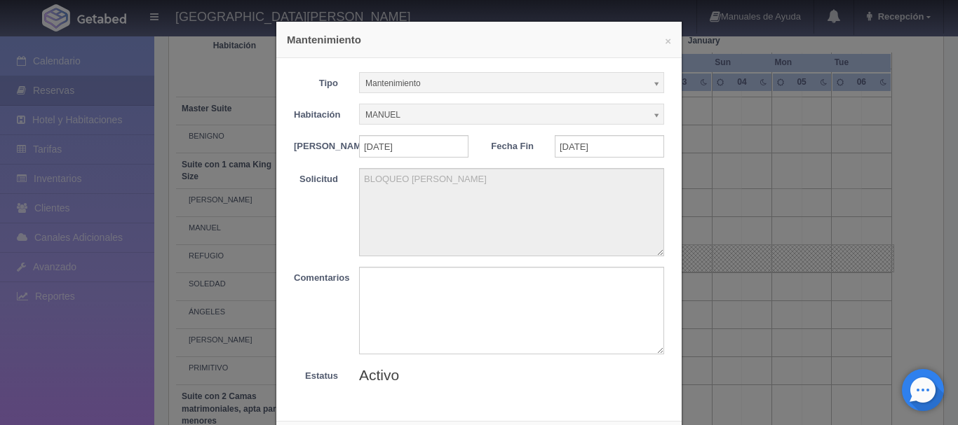
scroll to position [39, 0]
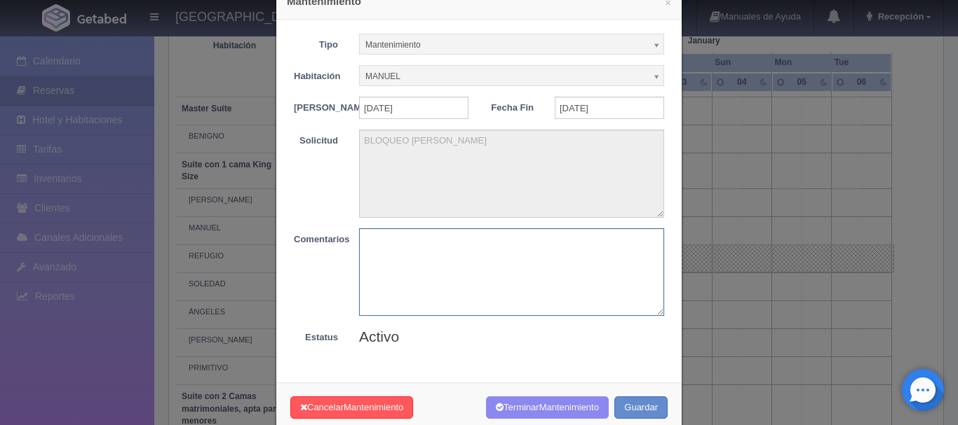
click at [410, 285] on textarea at bounding box center [511, 273] width 305 height 88
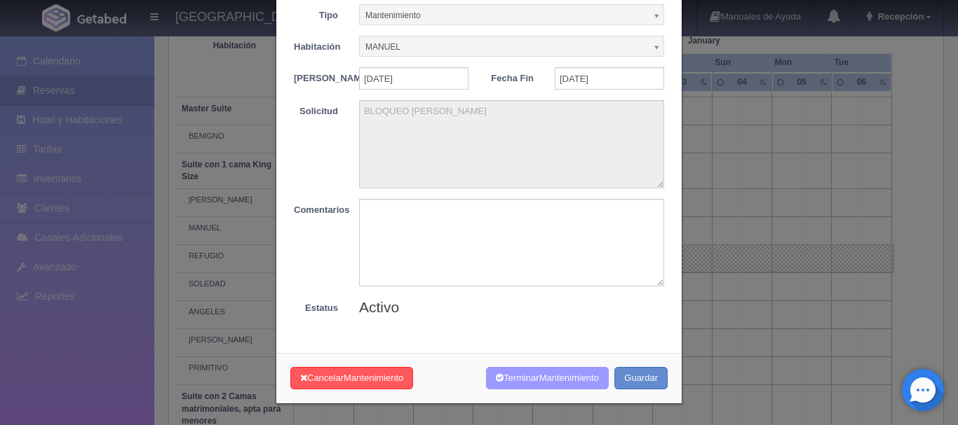
click at [530, 376] on button "Terminar Mantenimiento" at bounding box center [547, 378] width 123 height 23
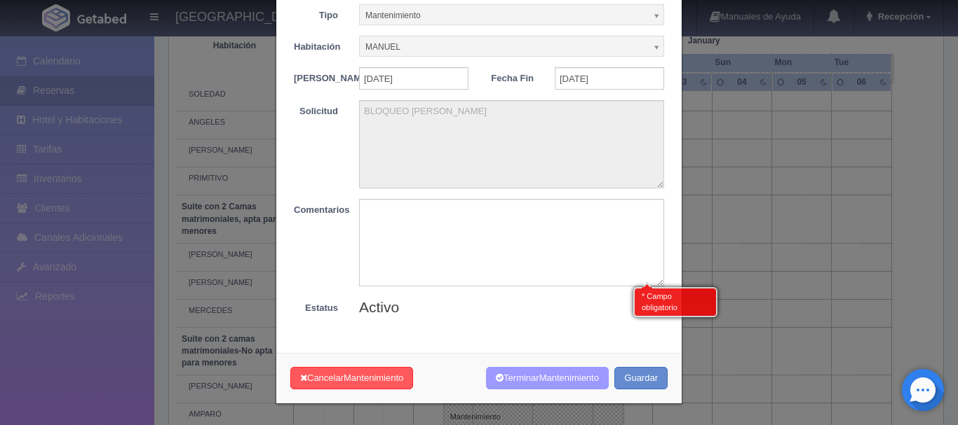
scroll to position [512, 0]
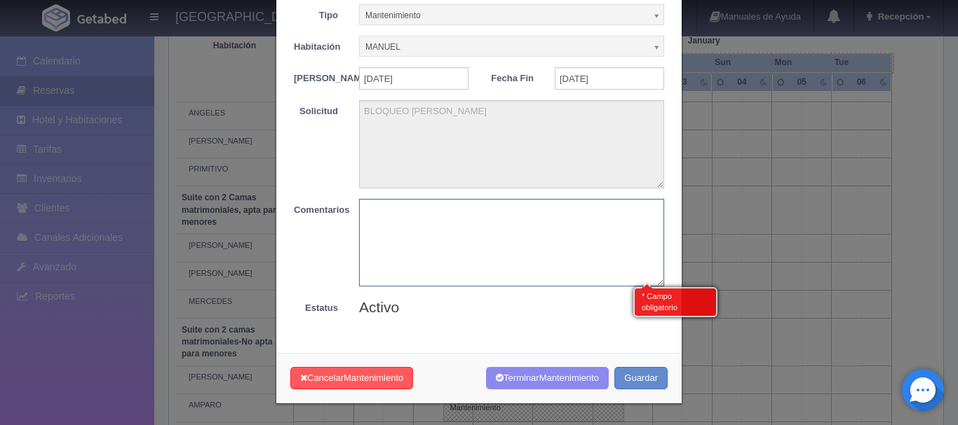
click at [482, 233] on textarea at bounding box center [511, 243] width 305 height 88
type textarea "MOVIMIENTO RESERVACIÓN"
drag, startPoint x: 484, startPoint y: 210, endPoint x: 313, endPoint y: 206, distance: 171.8
click at [313, 206] on div "Comentarios * Campo obligatorio MOVIMIENTO RESERVACIÓN" at bounding box center [478, 243] width 391 height 88
paste textarea "MOVIMIENTO RESERVACIÓN"
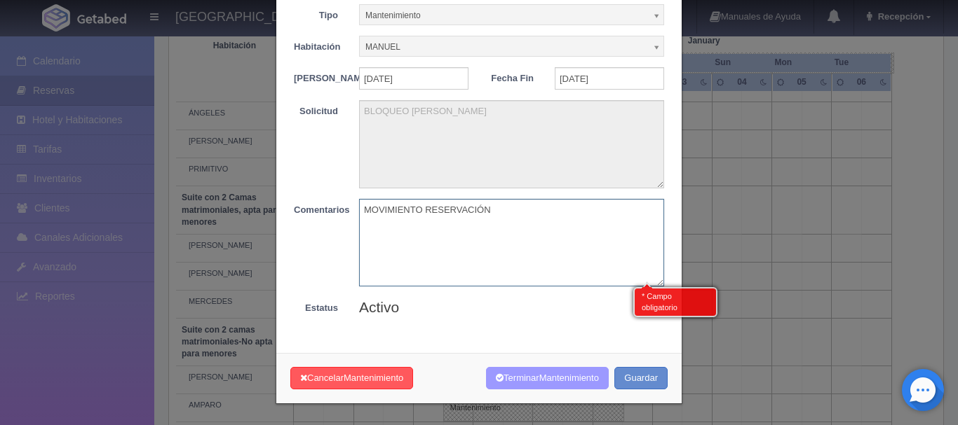
type textarea "MOVIMIENTO RESERVACIÓN"
click at [534, 390] on button "Terminar Mantenimiento" at bounding box center [547, 378] width 123 height 23
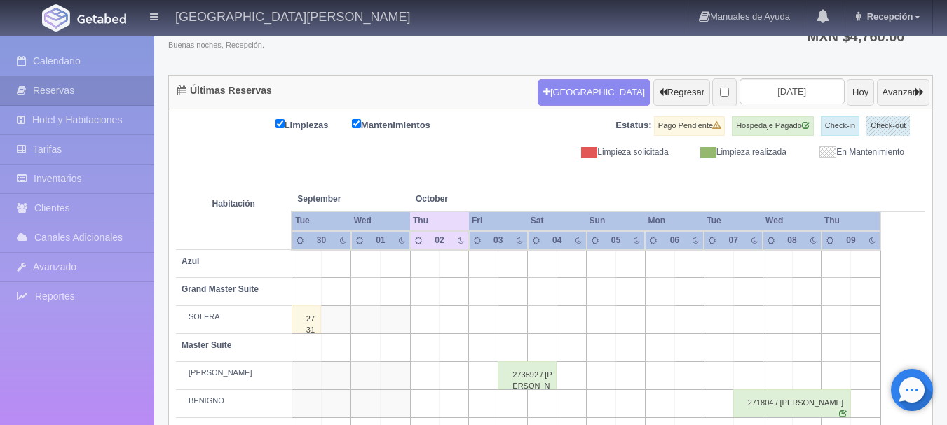
scroll to position [121, 0]
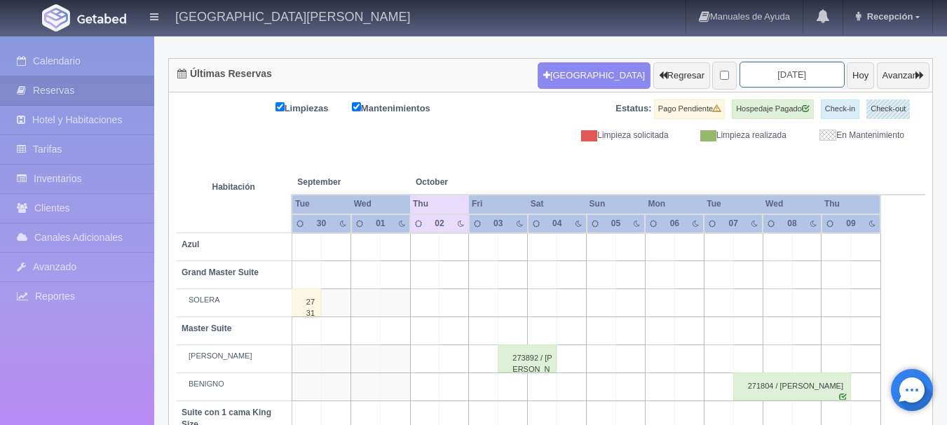
click at [776, 69] on input "[DATE]" at bounding box center [792, 75] width 105 height 26
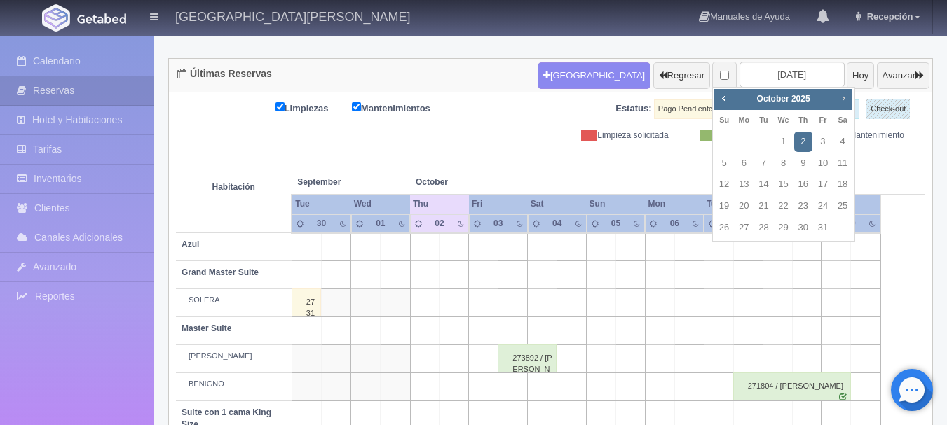
click at [837, 101] on link "Next" at bounding box center [843, 97] width 15 height 15
click at [765, 222] on link "30" at bounding box center [763, 228] width 18 height 20
type input "[DATE]"
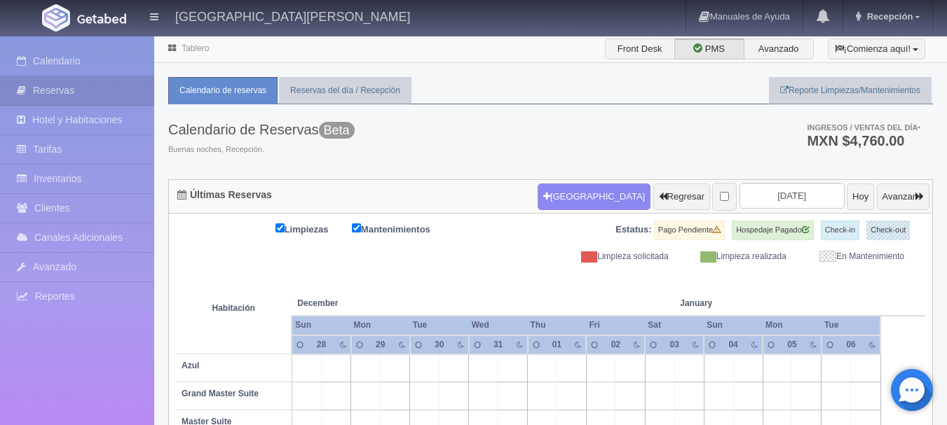
click at [765, 222] on label "Hospedaje Pagado" at bounding box center [773, 231] width 82 height 20
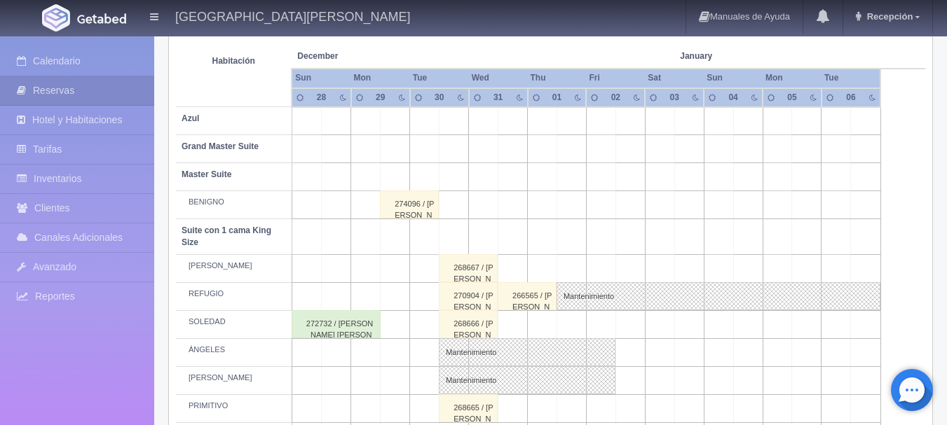
scroll to position [249, 0]
drag, startPoint x: 778, startPoint y: 233, endPoint x: 909, endPoint y: 263, distance: 134.4
click at [909, 263] on table "Habitación December Dec January [PERSON_NAME] Wed Thu Fri Sat Sun Mon Tue 28 29…" at bounding box center [550, 350] width 749 height 672
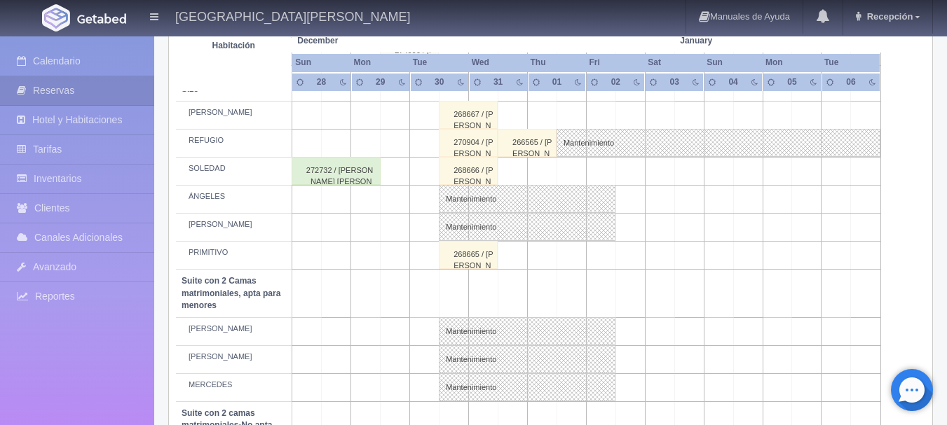
scroll to position [409, 0]
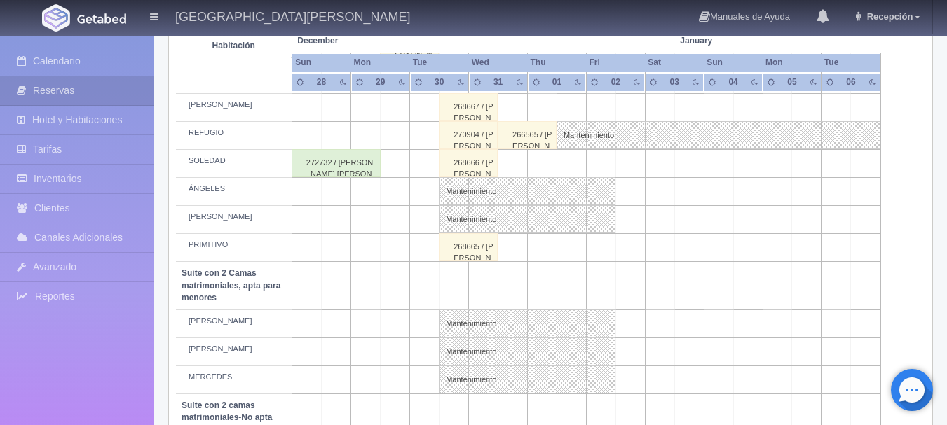
click at [639, 44] on th at bounding box center [630, 26] width 88 height 53
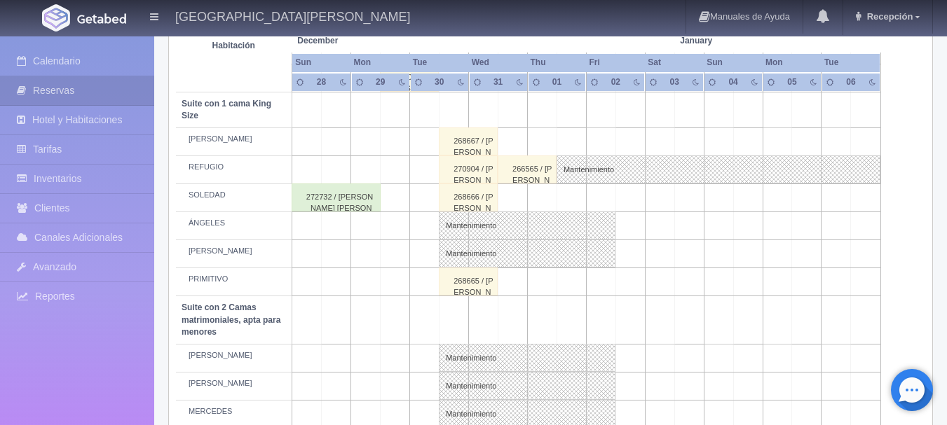
scroll to position [375, 0]
click at [479, 179] on div "270904 / [PERSON_NAME]" at bounding box center [468, 169] width 59 height 28
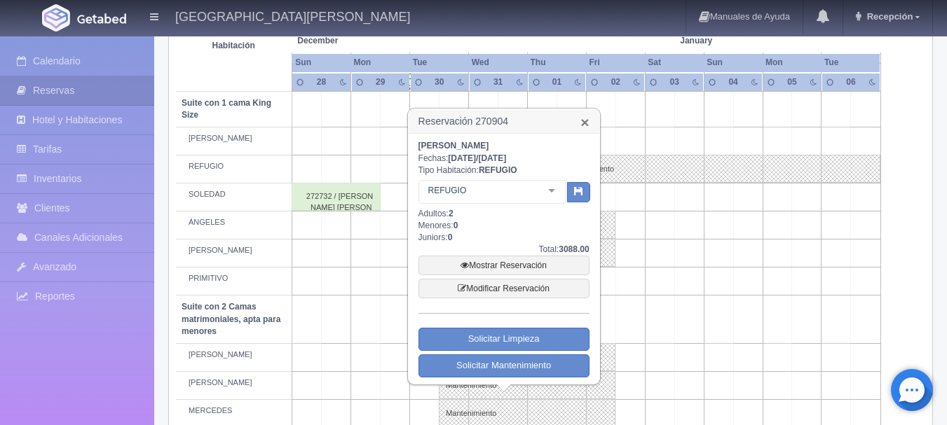
click at [583, 118] on link "×" at bounding box center [584, 122] width 8 height 15
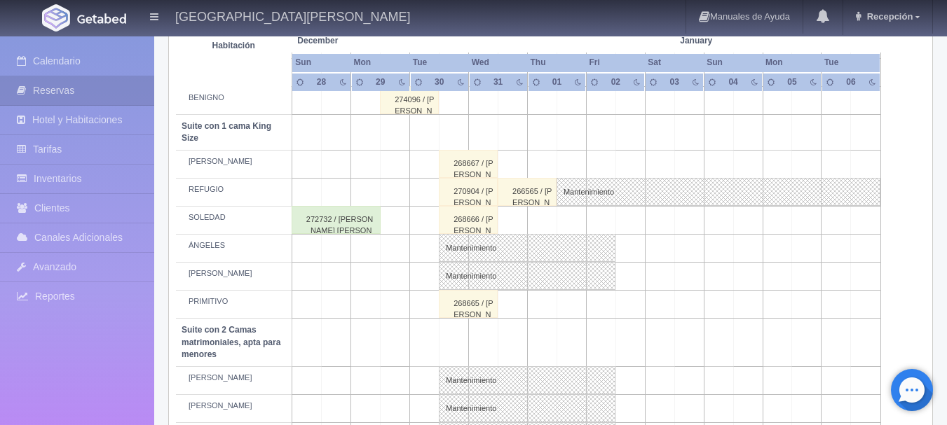
scroll to position [350, 0]
click at [454, 198] on div "270904 / [PERSON_NAME]" at bounding box center [468, 193] width 59 height 28
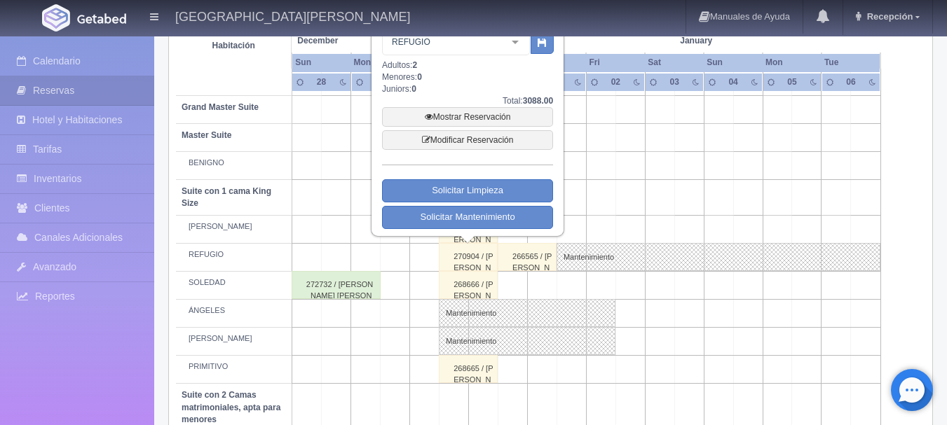
scroll to position [210, 0]
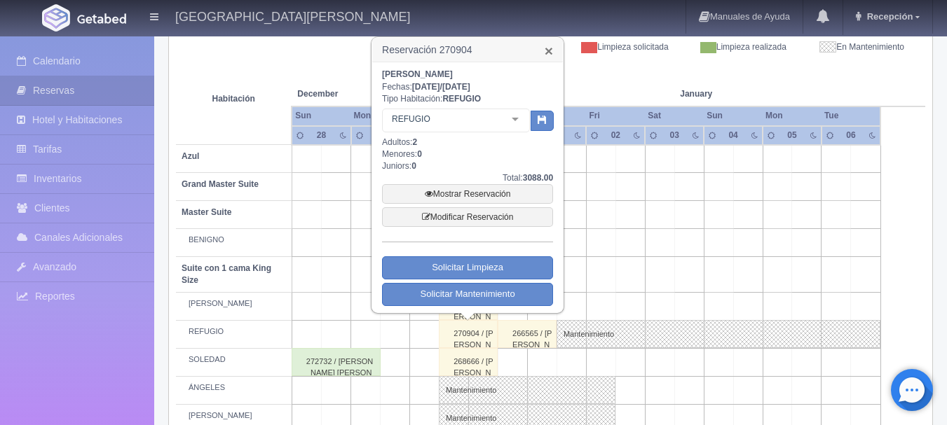
click at [550, 55] on link "×" at bounding box center [549, 50] width 8 height 15
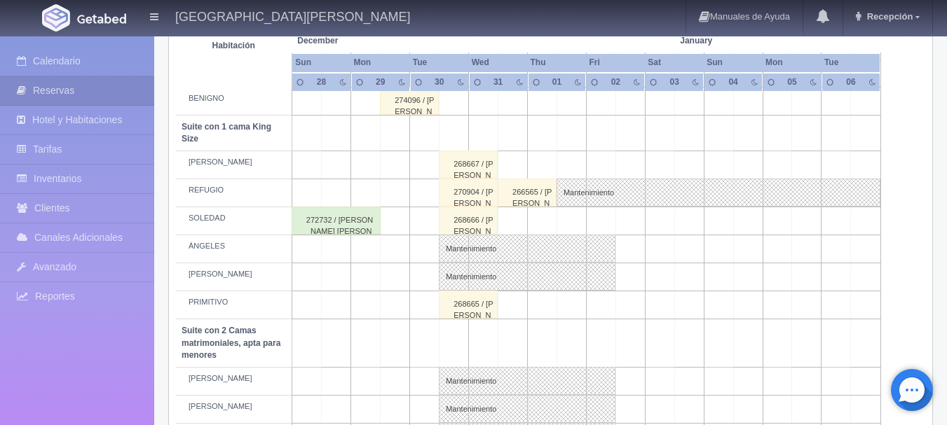
scroll to position [354, 0]
